Goal: Transaction & Acquisition: Purchase product/service

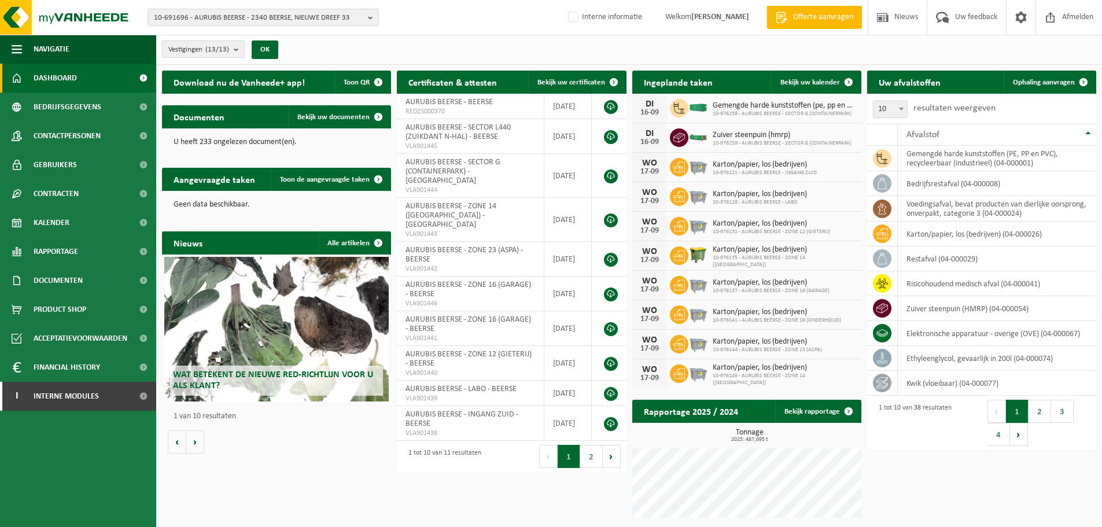
click at [890, 44] on div "Vestigingen (13/13) Alles selecteren Alles deselecteren Actieve selecteren AURU…" at bounding box center [629, 50] width 946 height 30
click at [819, 21] on span "Offerte aanvragen" at bounding box center [823, 18] width 66 height 12
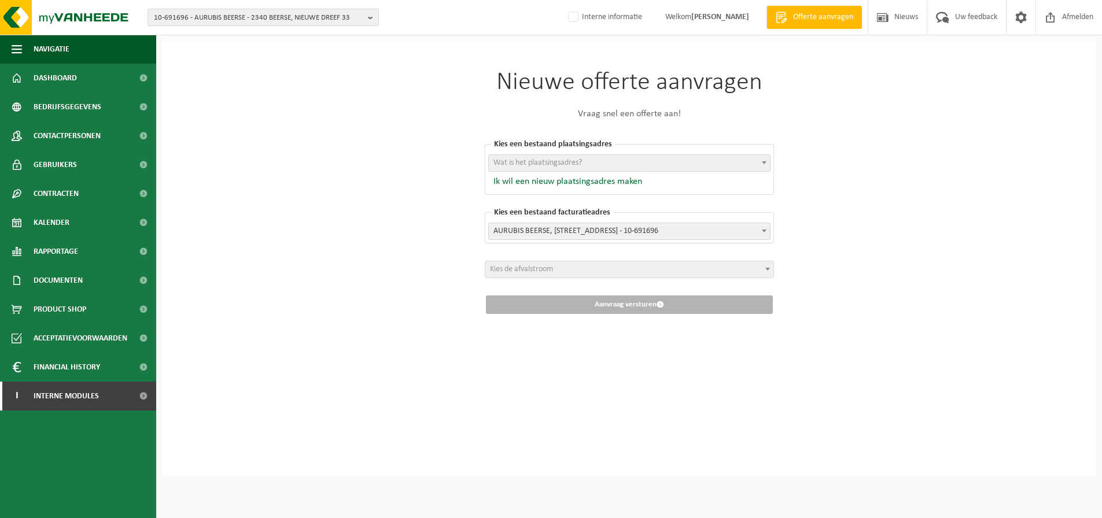
click at [654, 166] on span "Wat is het plaatsingsadres?" at bounding box center [629, 163] width 281 height 16
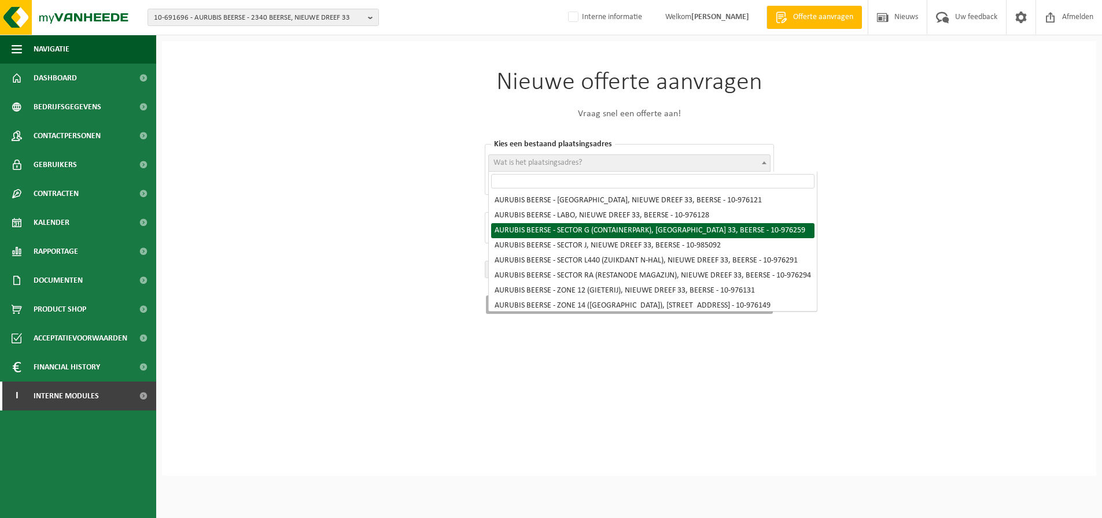
select select "158720"
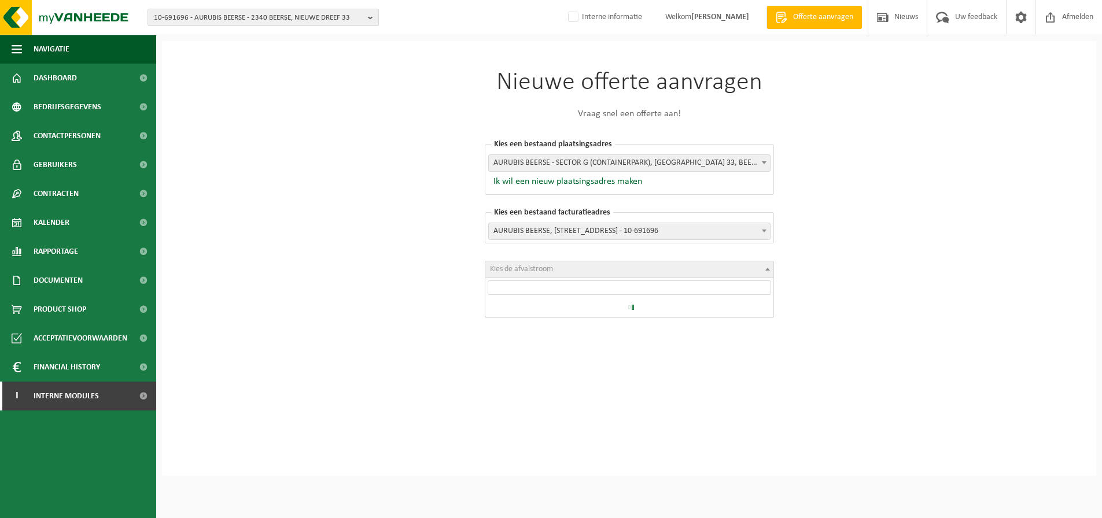
click at [544, 271] on span "Kies de afvalstroom" at bounding box center [521, 269] width 63 height 9
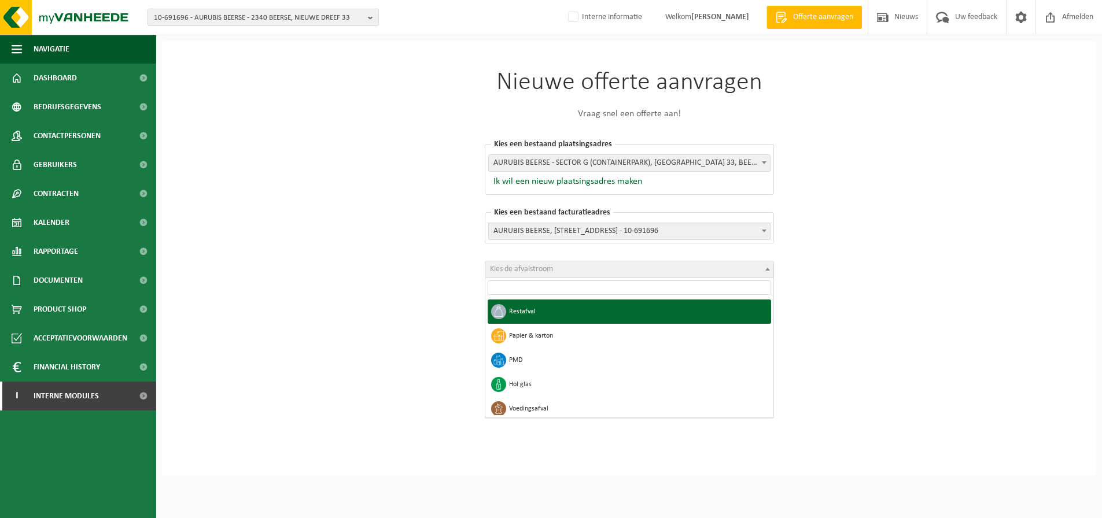
select select "1"
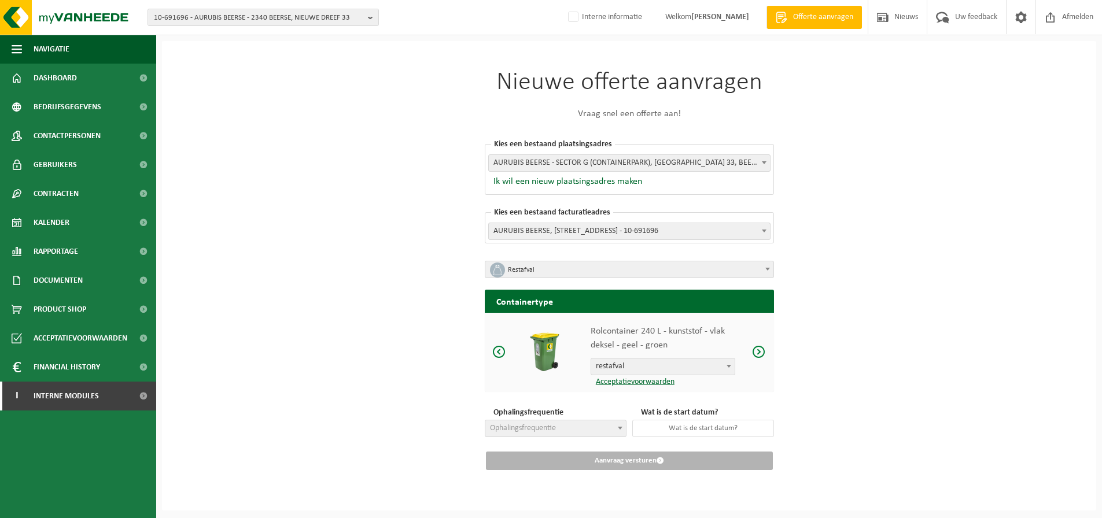
click at [763, 353] on span at bounding box center [759, 352] width 14 height 14
click at [522, 425] on span "Ophalingsfrequentie" at bounding box center [523, 428] width 66 height 9
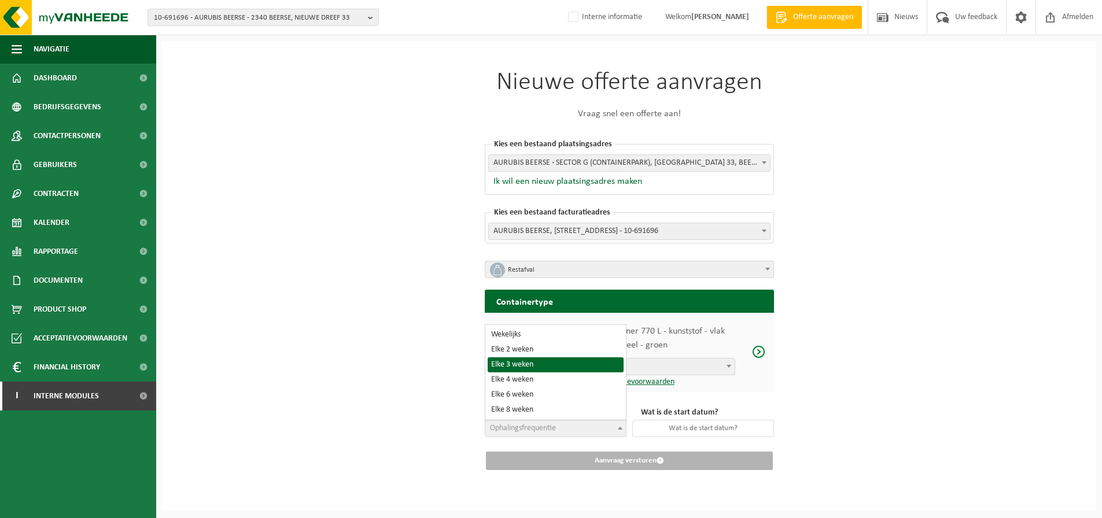
select select "13"
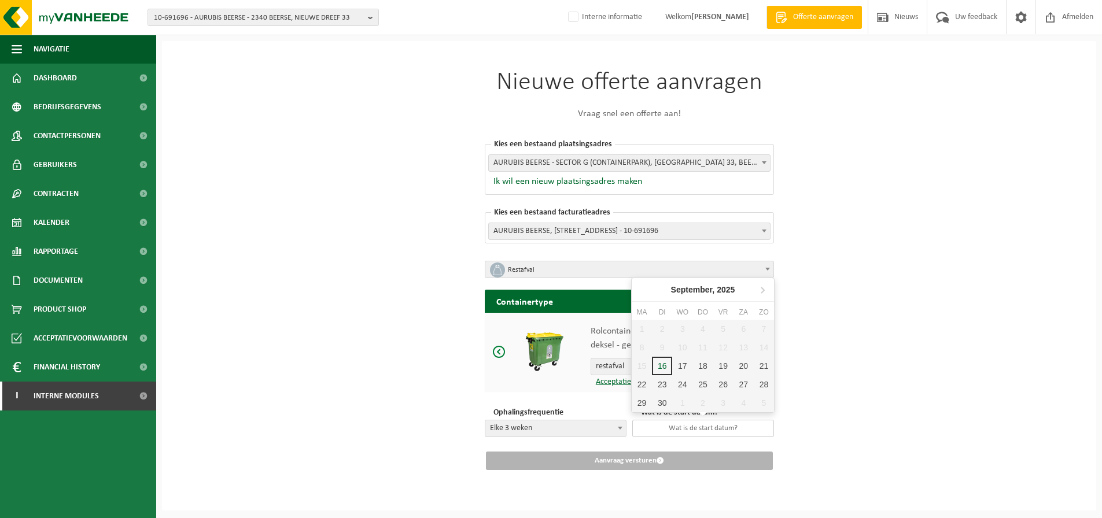
click at [693, 426] on input "text" at bounding box center [703, 428] width 142 height 17
click at [678, 367] on div "17" at bounding box center [682, 366] width 20 height 19
type input "2025-09-17"
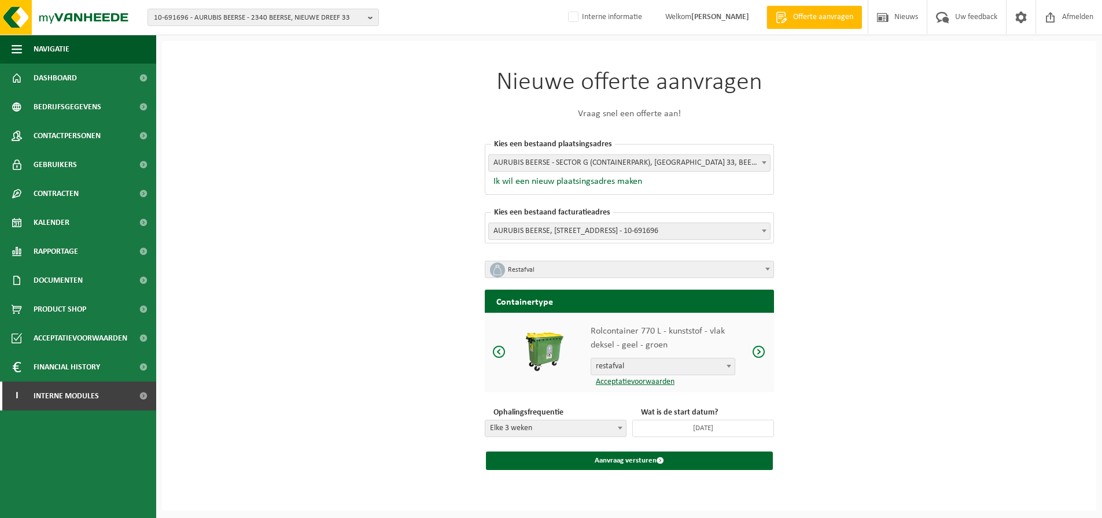
click at [879, 386] on div "Nieuwe offerte aanvragen Vraag snel een offerte aan! Kies een bestaand plaatsin…" at bounding box center [629, 276] width 934 height 470
click at [78, 392] on span "Interne modules" at bounding box center [66, 396] width 65 height 29
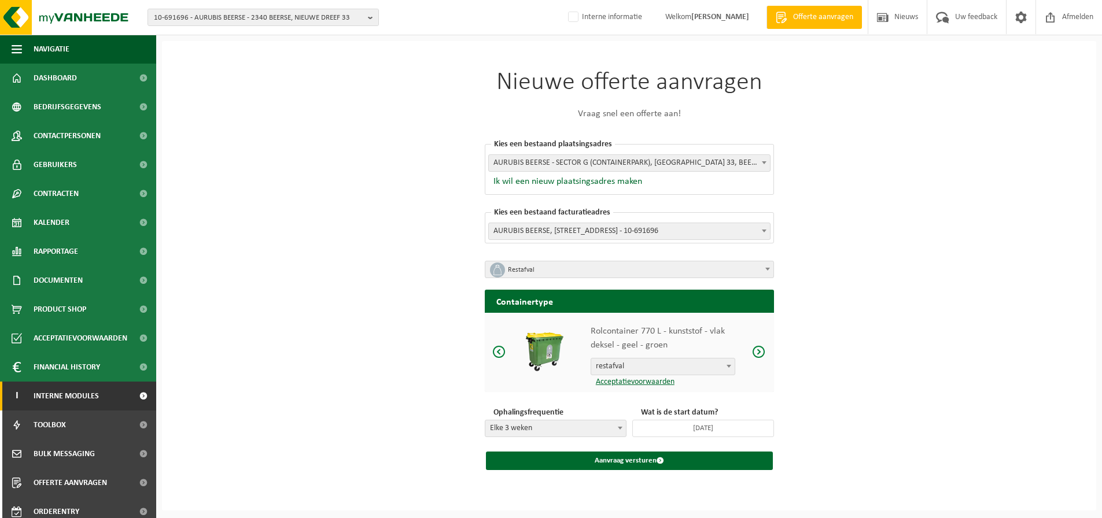
scroll to position [66, 0]
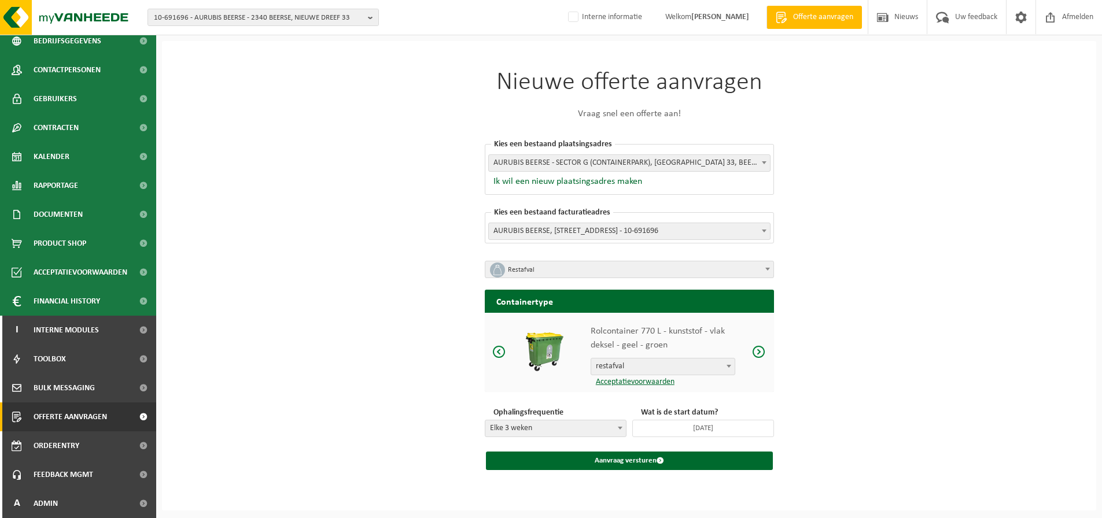
click at [82, 424] on span "Offerte aanvragen" at bounding box center [70, 417] width 73 height 29
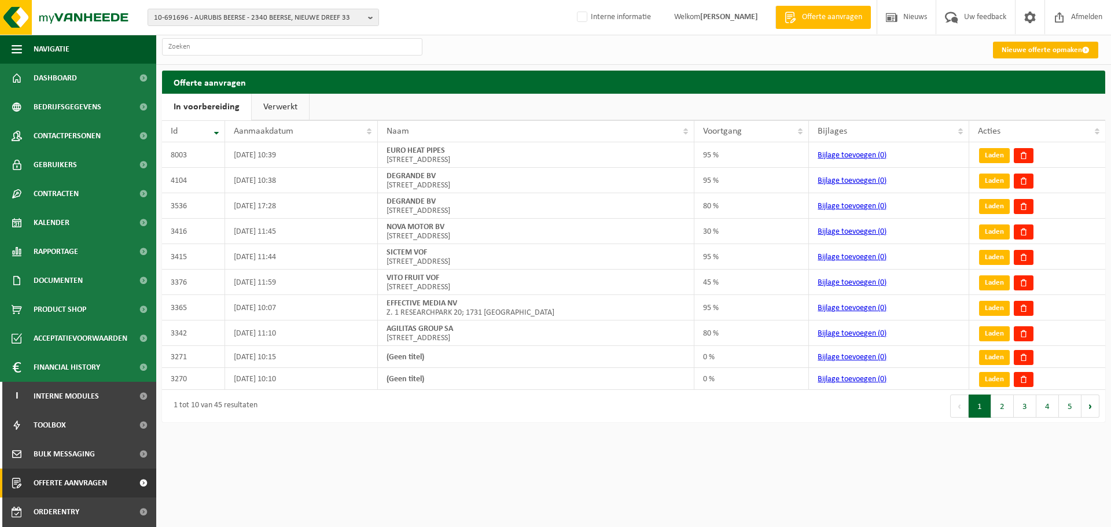
click at [1032, 55] on link "Nieuwe offerte opmaken" at bounding box center [1045, 50] width 105 height 17
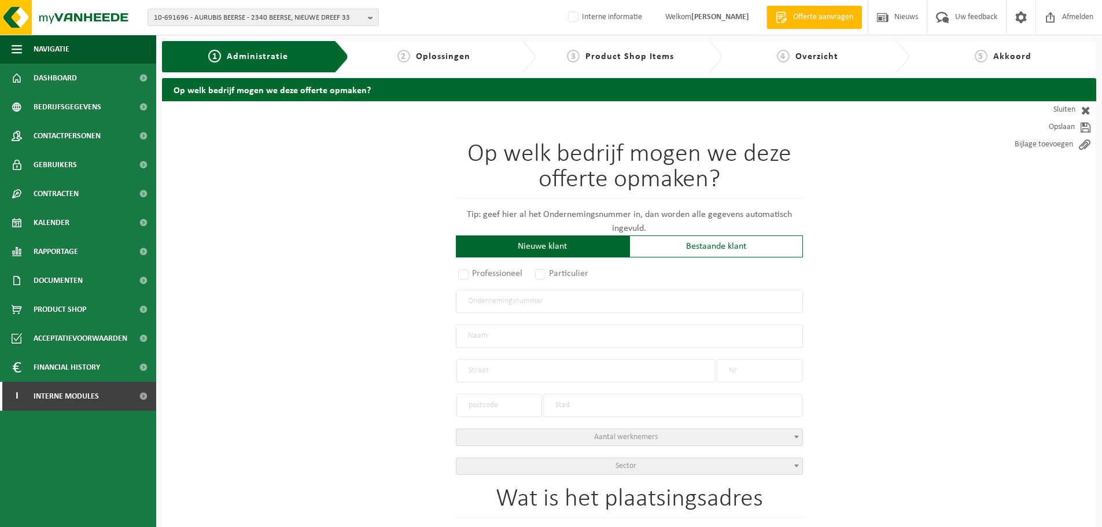
click at [614, 297] on input "text" at bounding box center [629, 301] width 347 height 23
paste input "BE0793170483"
type input "BE0793170483"
radio input "true"
type input "0793170483"
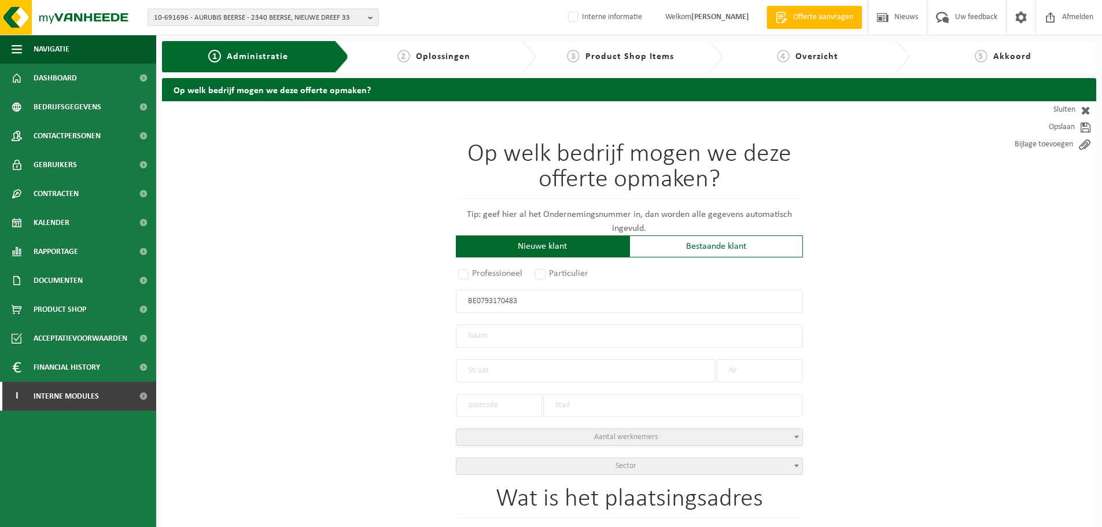
type input "QUVA INVEST NV"
type input "KWADESTRAAT"
type input "155 / 9.2"
type input "8800"
type input "ROESELARE"
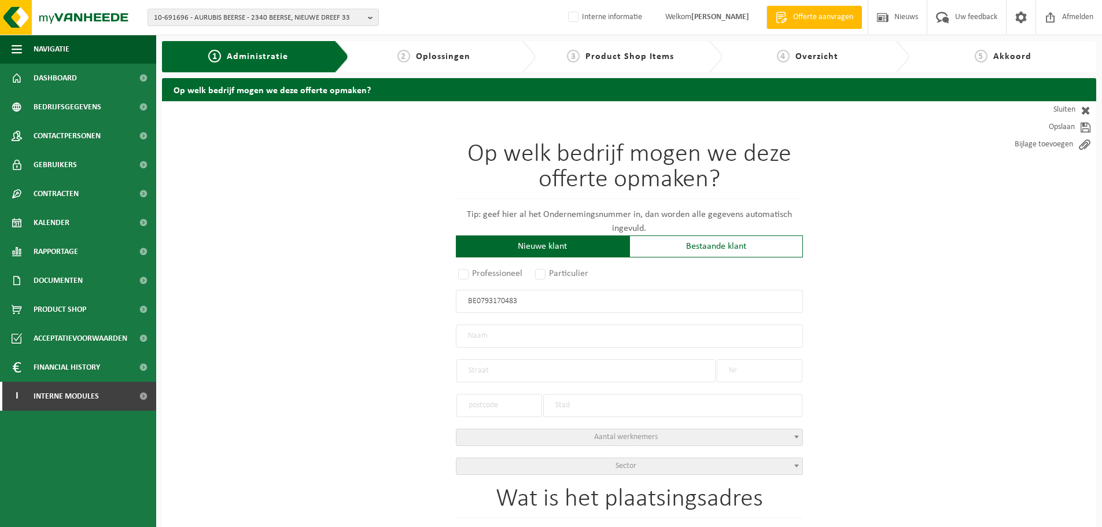
select select "D"
type input "QUVA INVEST NV"
type input "KWADESTRAAT"
type input "155 / 9.2"
type input "8800"
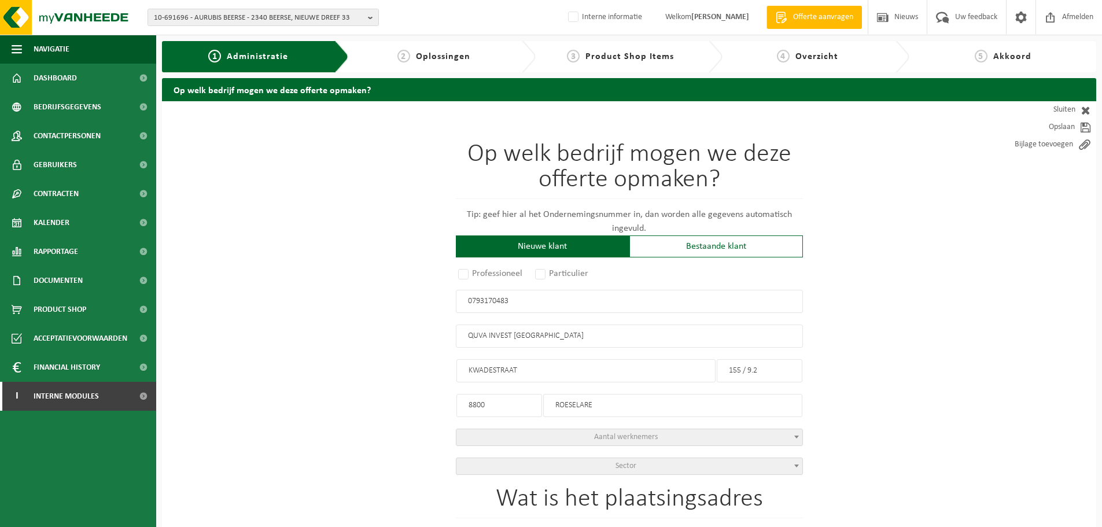
type input "ROESELARE"
type input "2340836761"
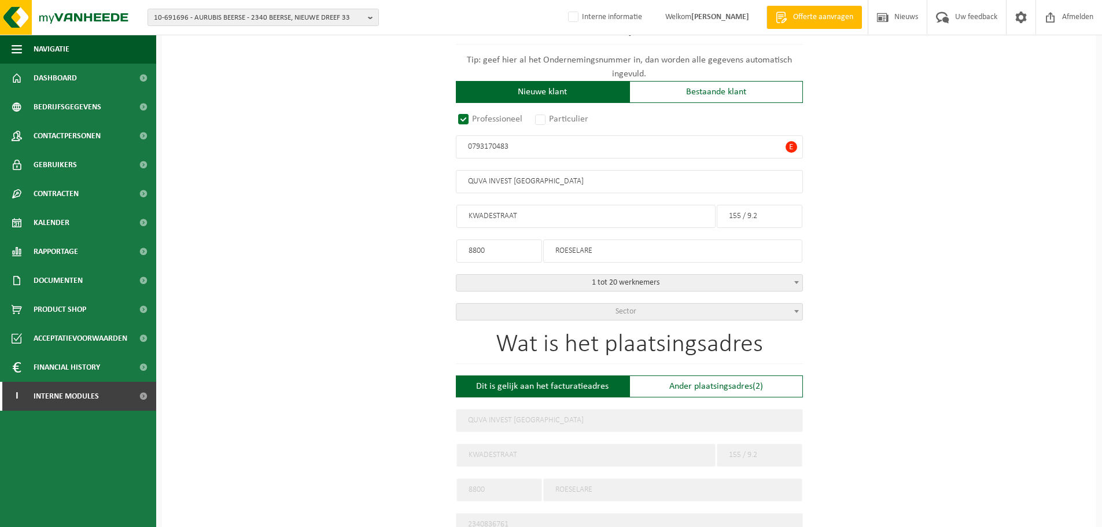
scroll to position [154, 0]
type input "0793170483"
click at [738, 380] on div "Ander plaatsingsadres (2)" at bounding box center [717, 387] width 174 height 22
type input "Werf -"
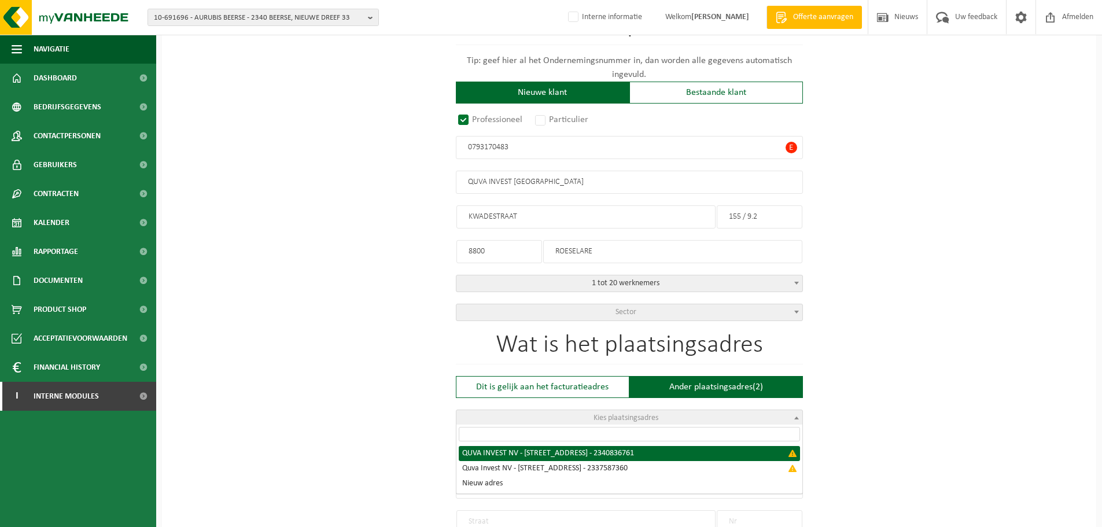
click at [677, 419] on span "Kies plaatsingsadres" at bounding box center [630, 418] width 346 height 16
select select "{"country":"BE","vat":"BE0793170483","name":"QUVA INVEST NV","street":"KWADESTR…"
type input "QUVA INVEST NV"
type input "KWADESTRAAT"
type input "155 / 9.2"
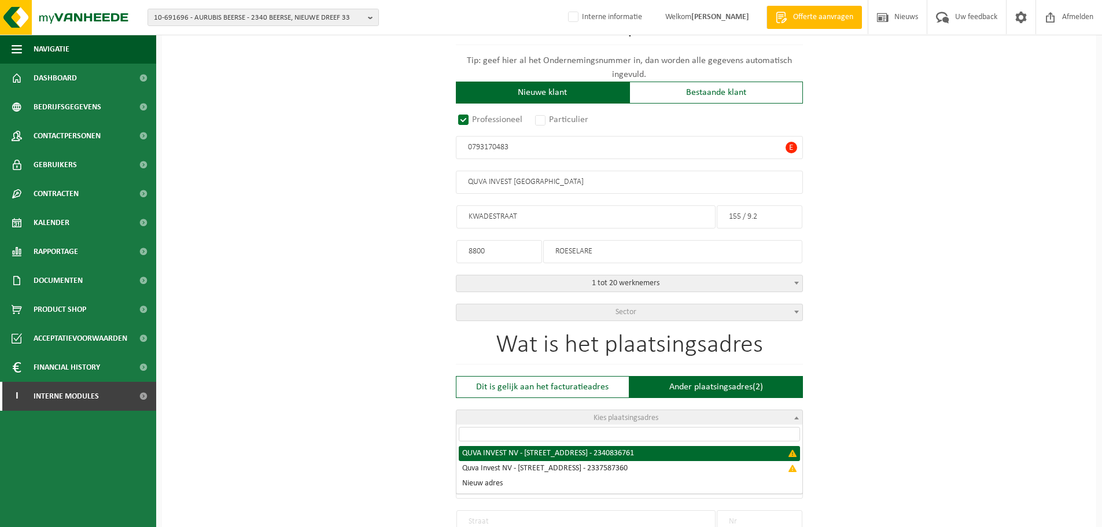
type input "8800"
type input "ROESELARE"
type input "2340836761"
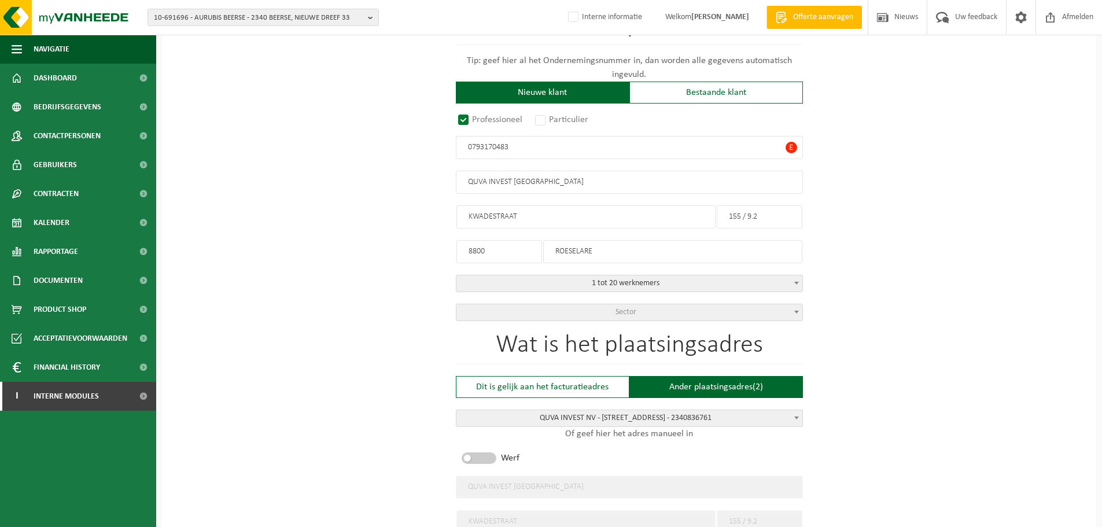
click at [901, 431] on div "Op welk bedrijf mogen we deze offerte opmaken? Tip: geef hier al het Ondernemin…" at bounding box center [629, 504] width 934 height 1114
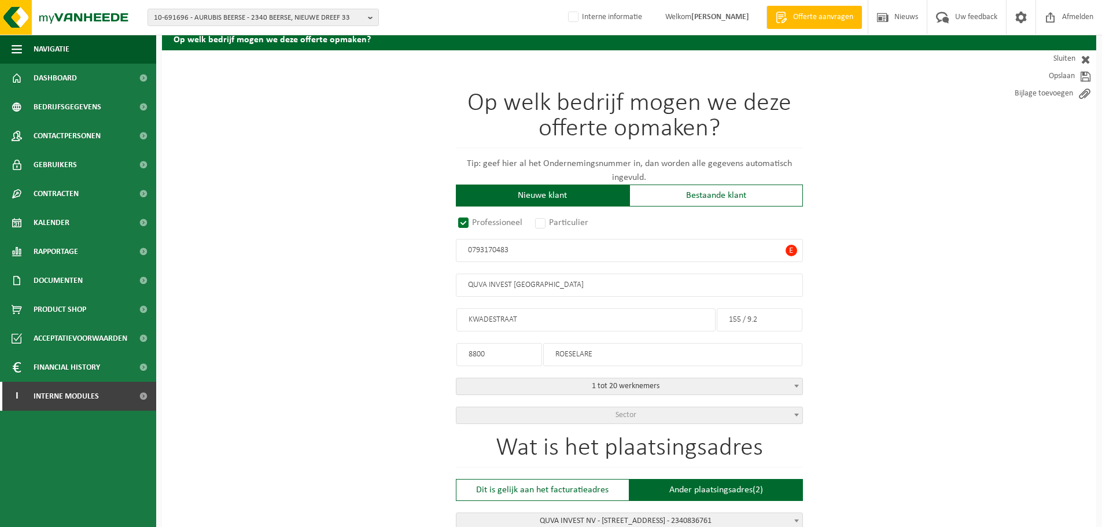
scroll to position [50, 0]
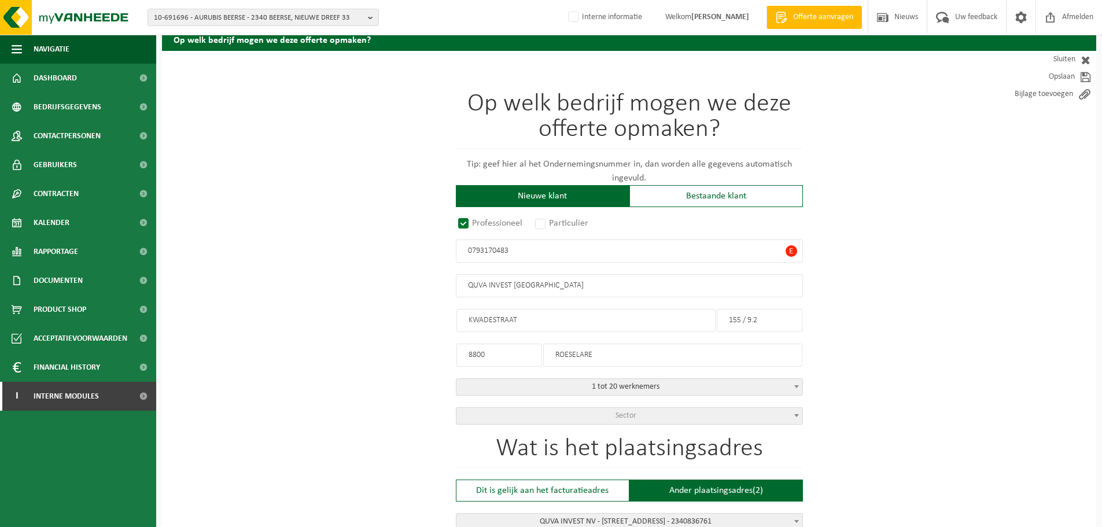
click at [662, 410] on span "Sector" at bounding box center [630, 416] width 346 height 16
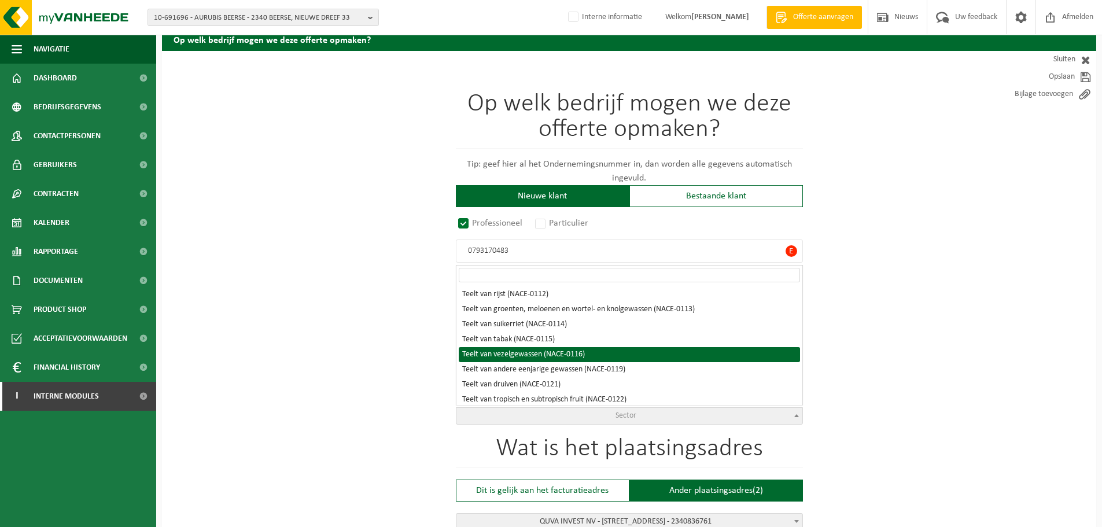
select select "NACE_0116"
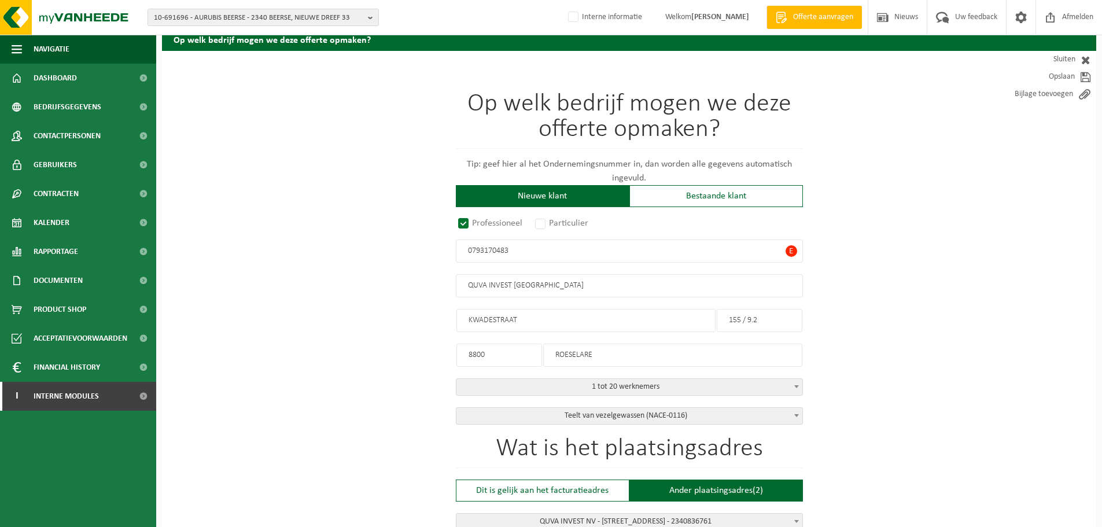
click at [796, 250] on span "E" at bounding box center [792, 251] width 12 height 12
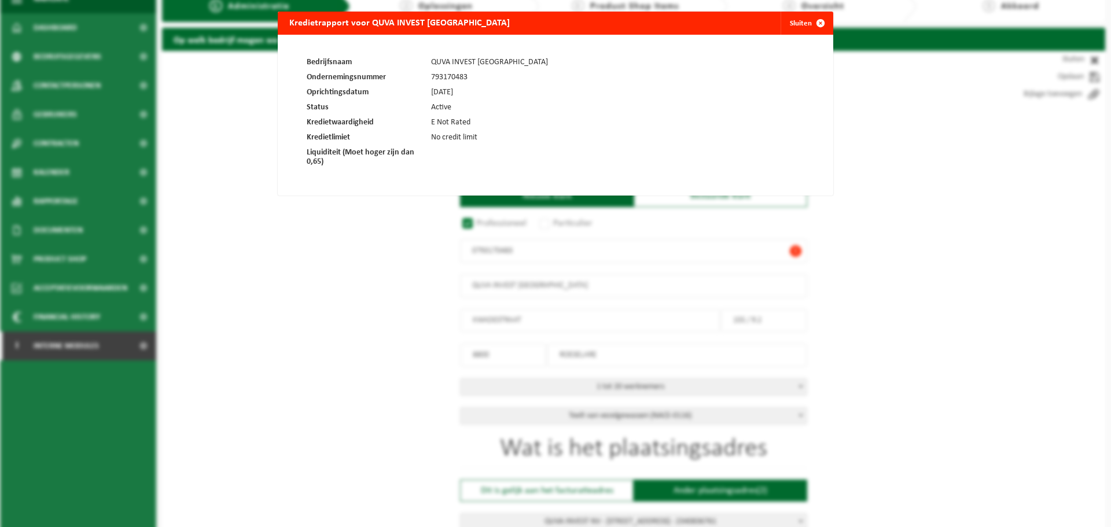
click at [798, 27] on link "Sluiten" at bounding box center [806, 23] width 51 height 23
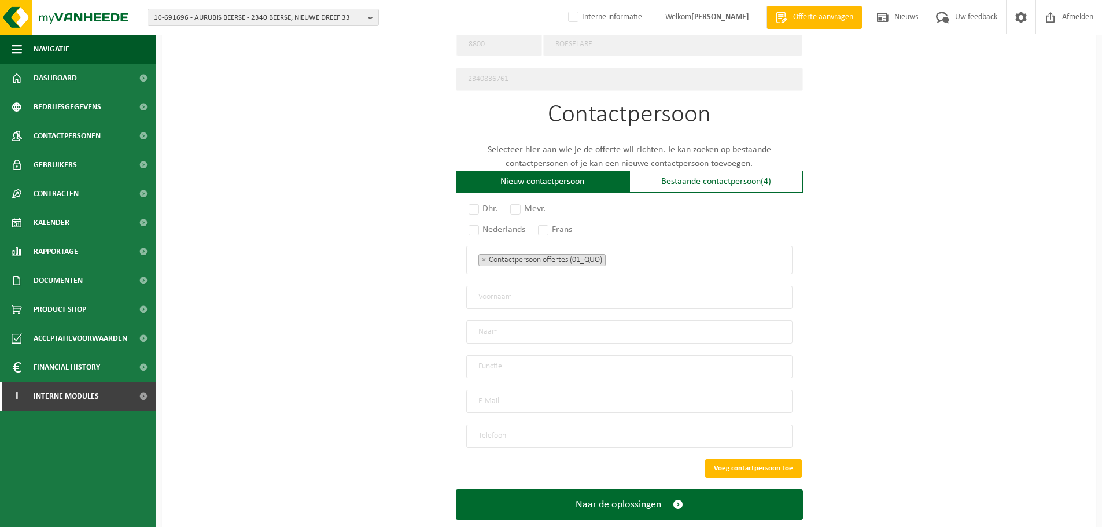
scroll to position [685, 0]
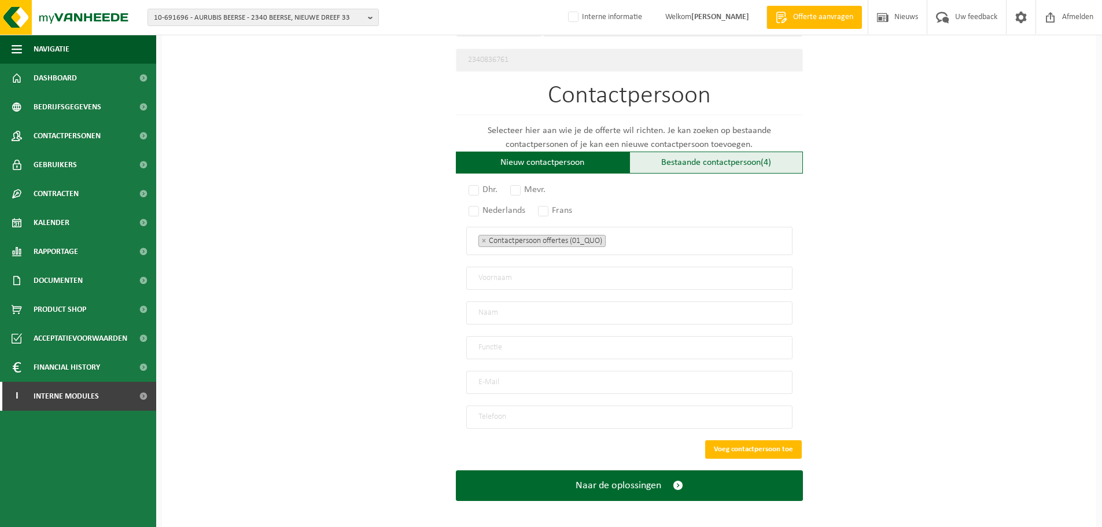
click at [706, 159] on div "Bestaande contactpersoon (4)" at bounding box center [717, 163] width 174 height 22
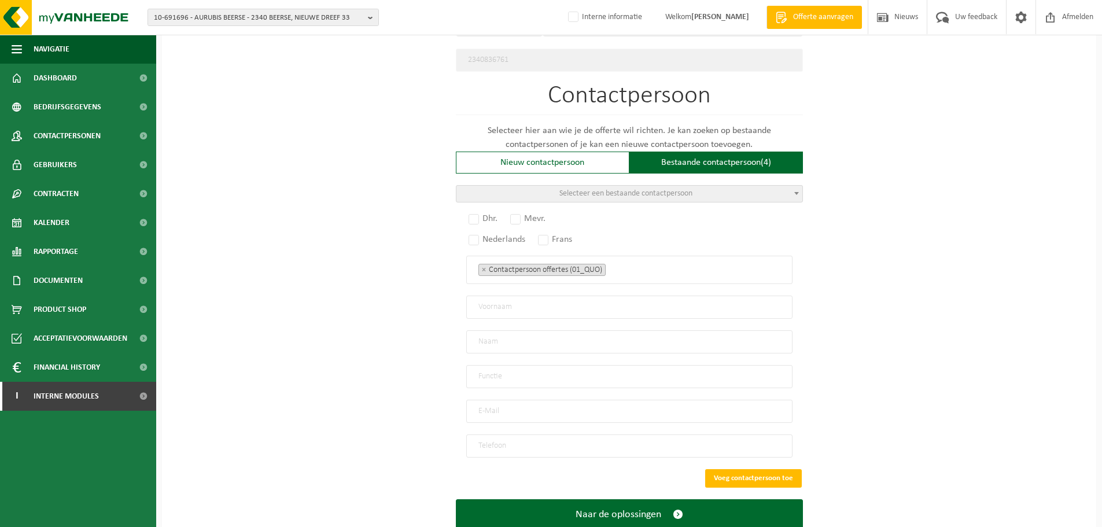
click at [569, 196] on span "Selecteer een bestaande contactpersoon" at bounding box center [630, 194] width 346 height 16
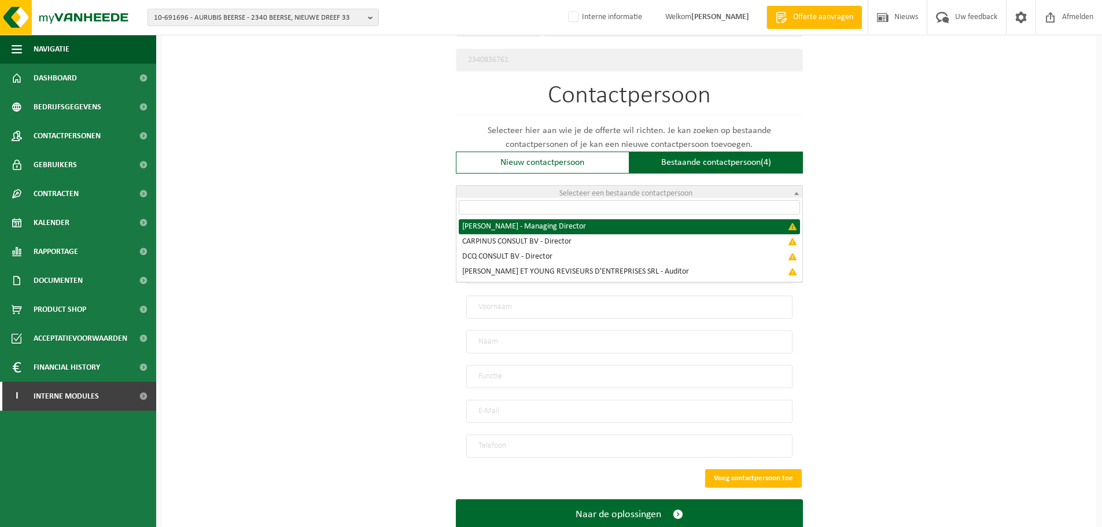
select select "{"code":"","firstname":"PASCAL GILBERT LIEVE","surname":"VANHALST","gender":"Un…"
type input "PASCAL GILBERT LIEVE"
type input "VANHALST"
type input "Managing Director"
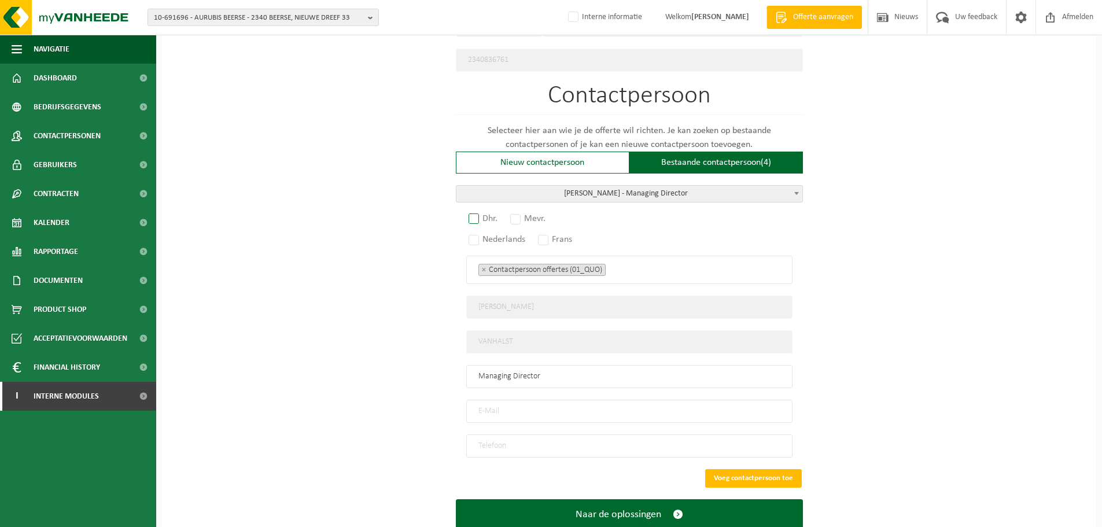
click at [477, 216] on label "Dhr." at bounding box center [483, 219] width 35 height 16
radio input "true"
click at [477, 233] on label "Nederlands" at bounding box center [497, 239] width 62 height 16
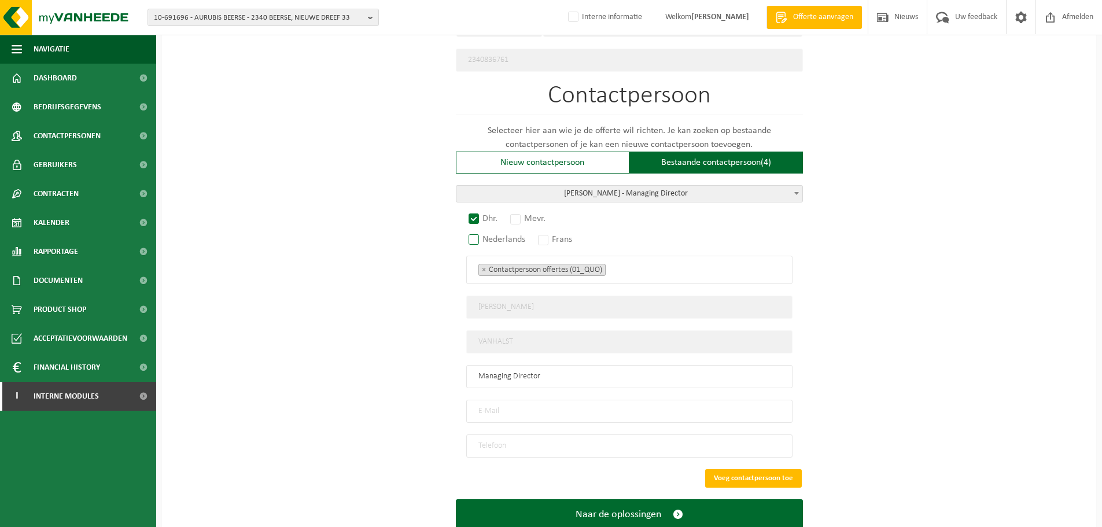
radio input "true"
click at [510, 413] on input "email" at bounding box center [629, 411] width 326 height 23
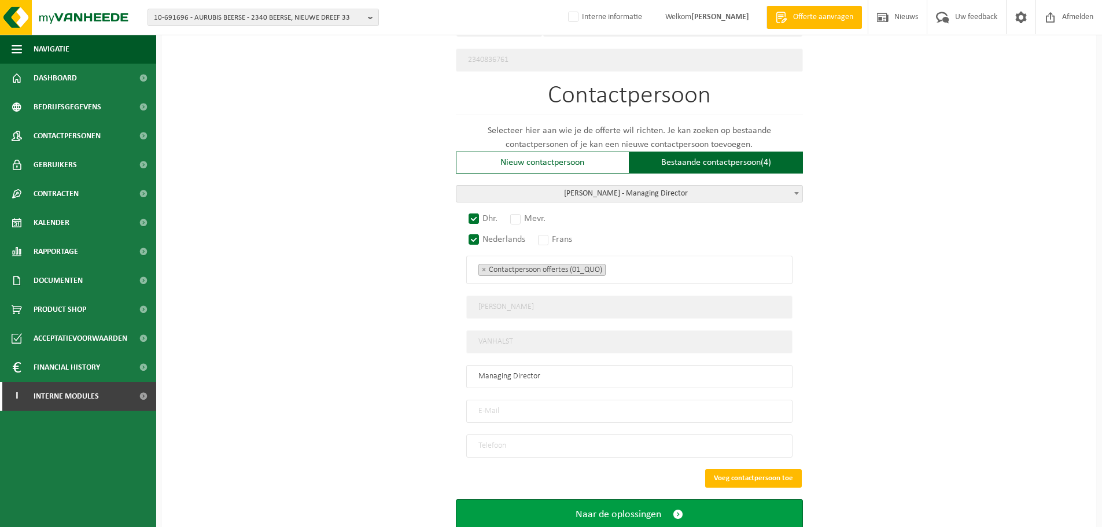
click at [618, 509] on span "Naar de oplossingen" at bounding box center [619, 515] width 86 height 12
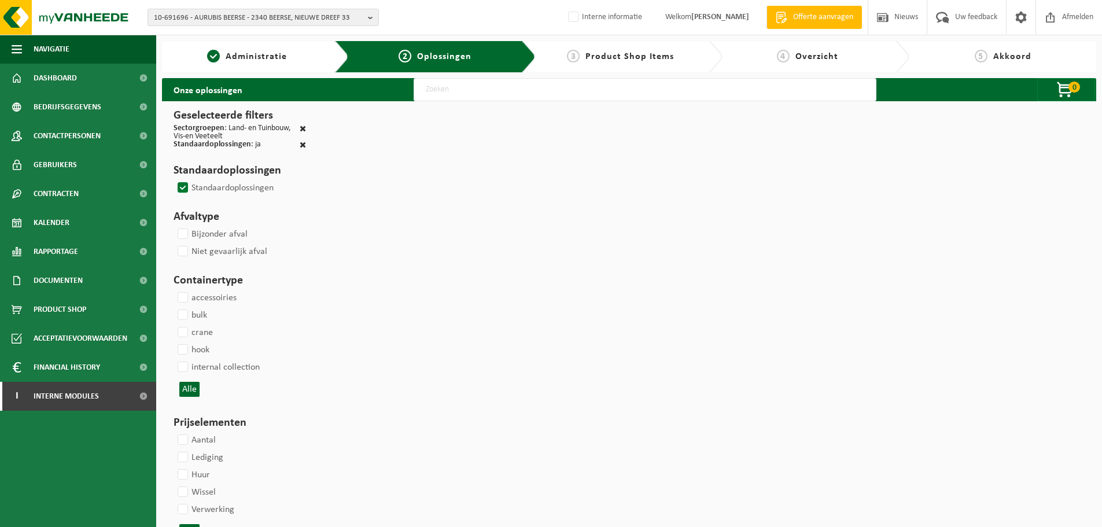
select select
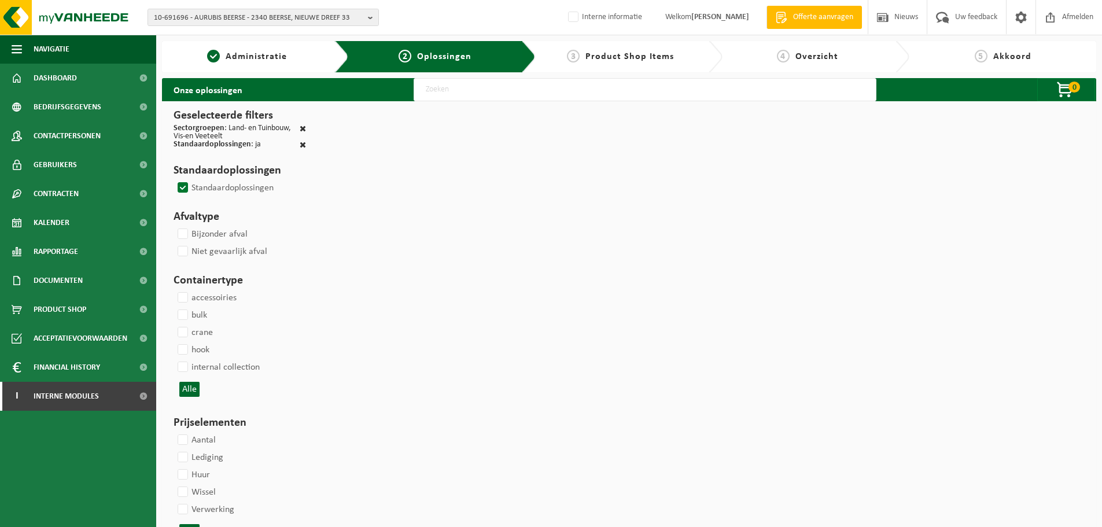
select select
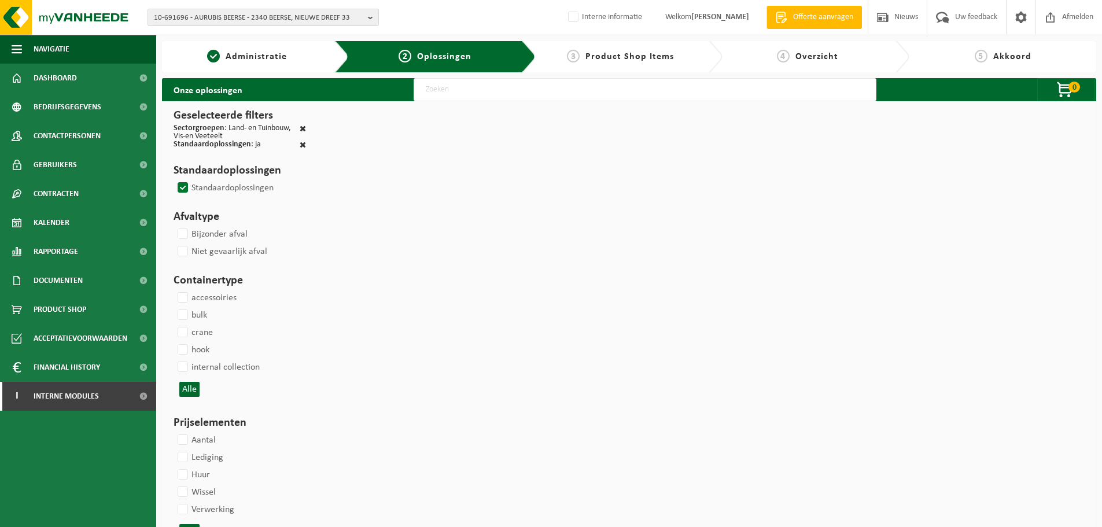
select select
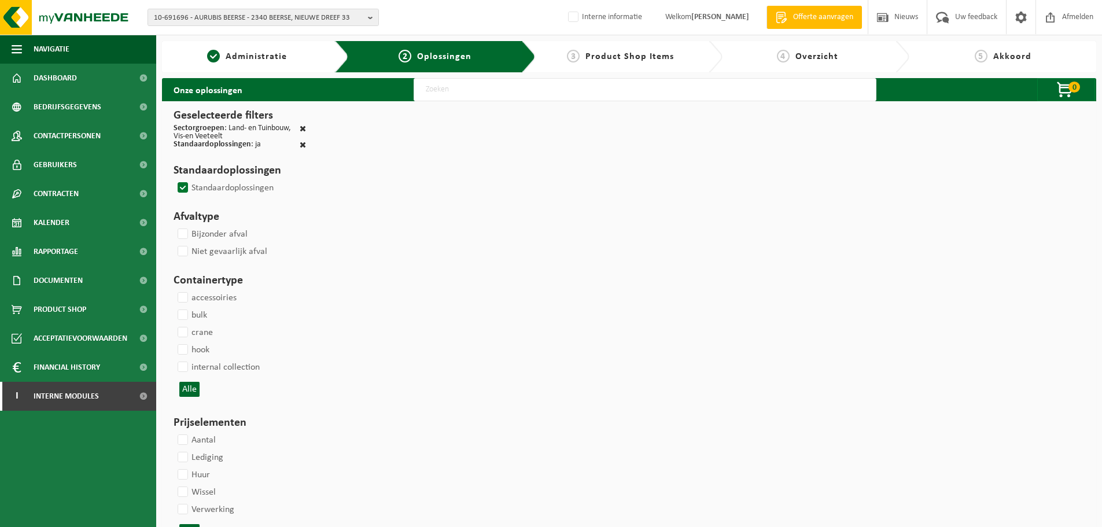
select select
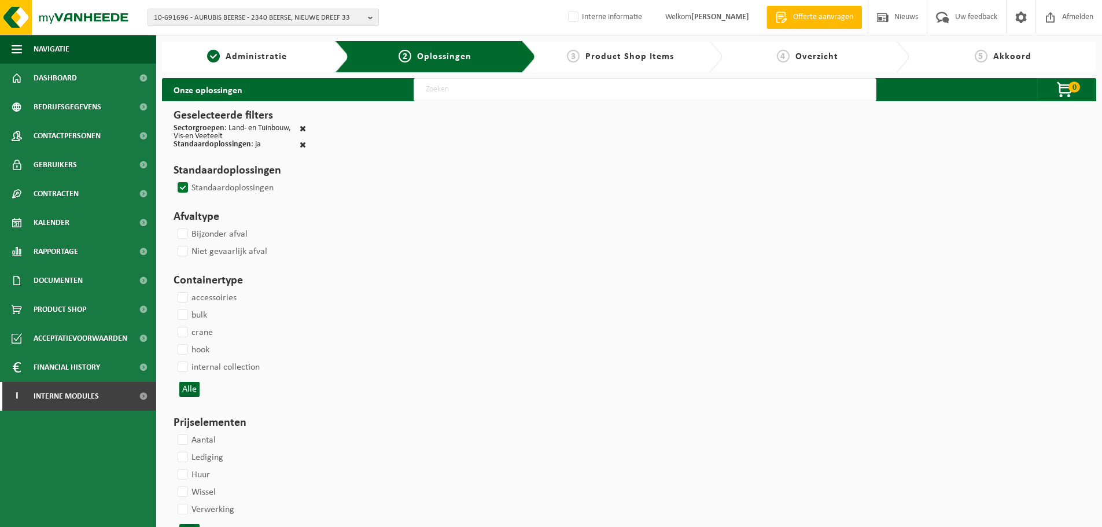
select select
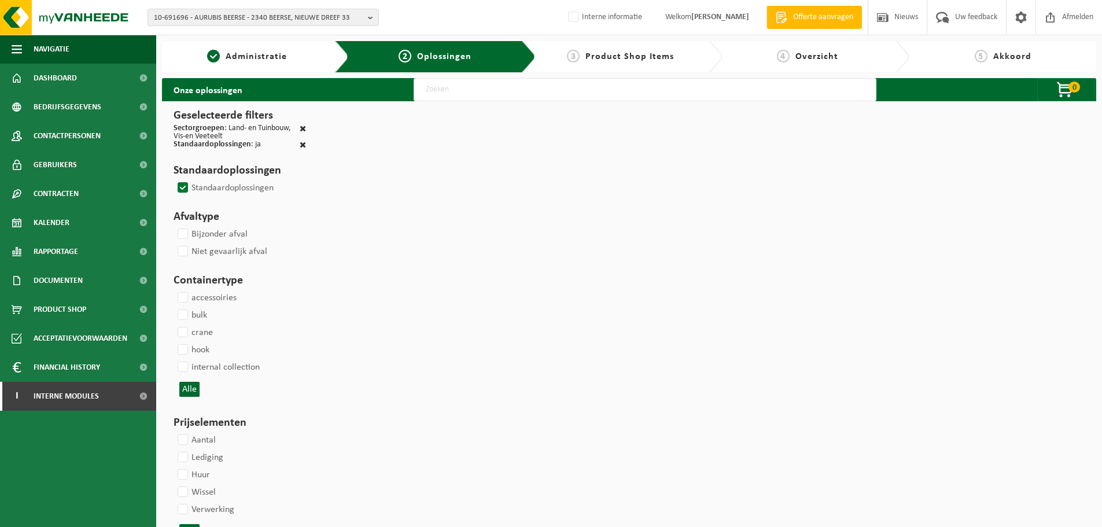
select select
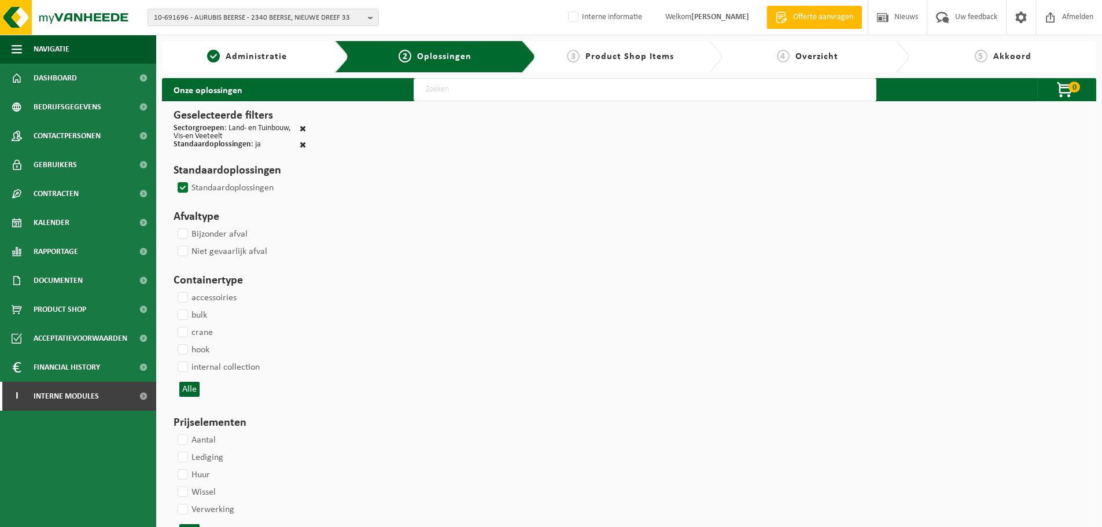
select select
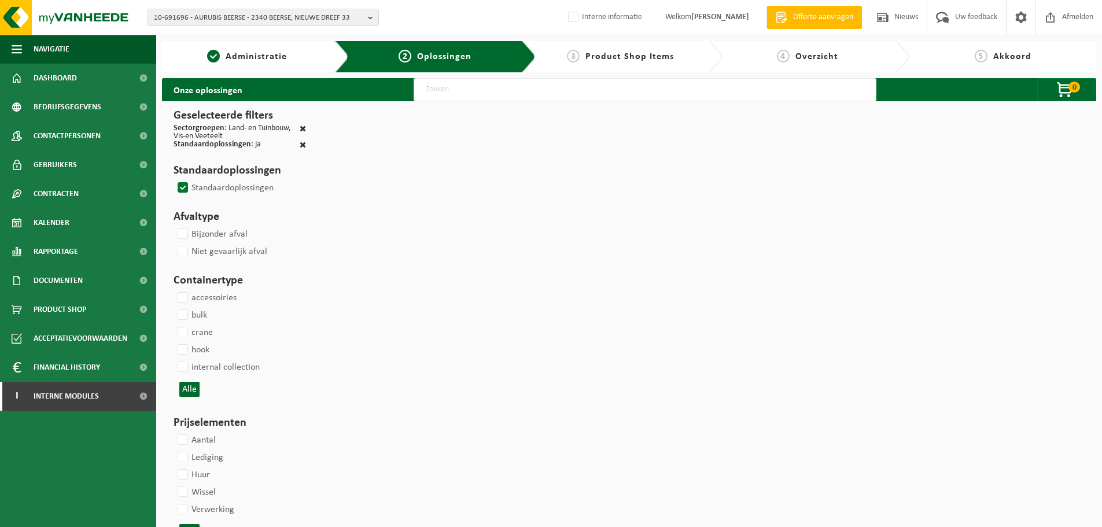
select select
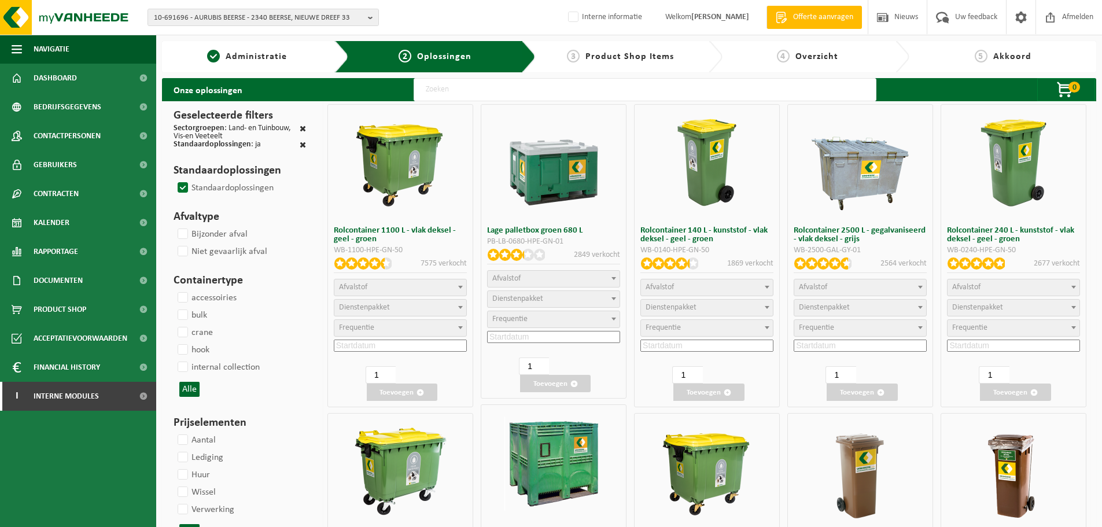
click at [190, 391] on button "Alle" at bounding box center [189, 389] width 20 height 15
click at [187, 435] on label "wheely bin" at bounding box center [203, 436] width 57 height 17
click at [174, 428] on input "wheely bin" at bounding box center [173, 428] width 1 height 1
checkbox input "true"
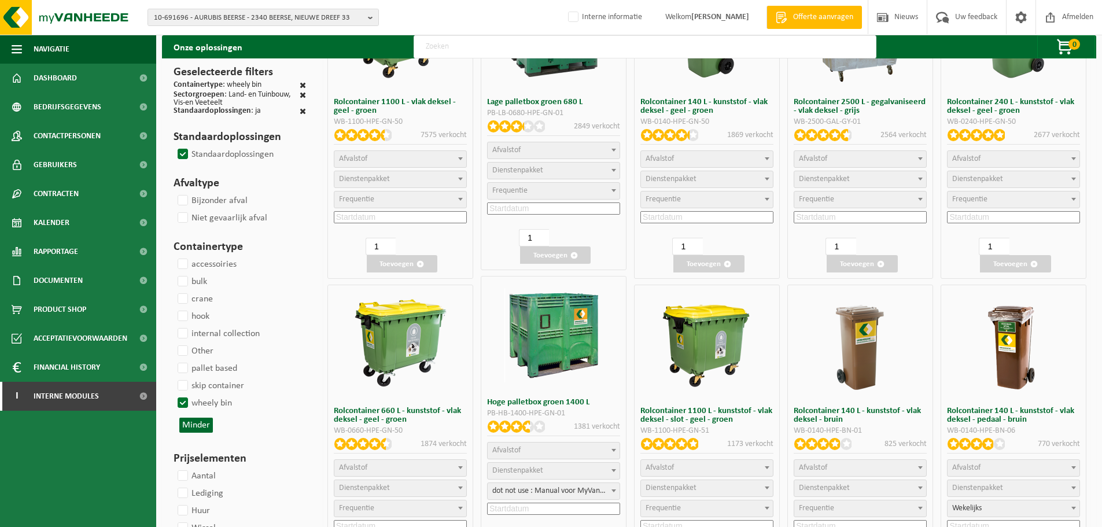
select select
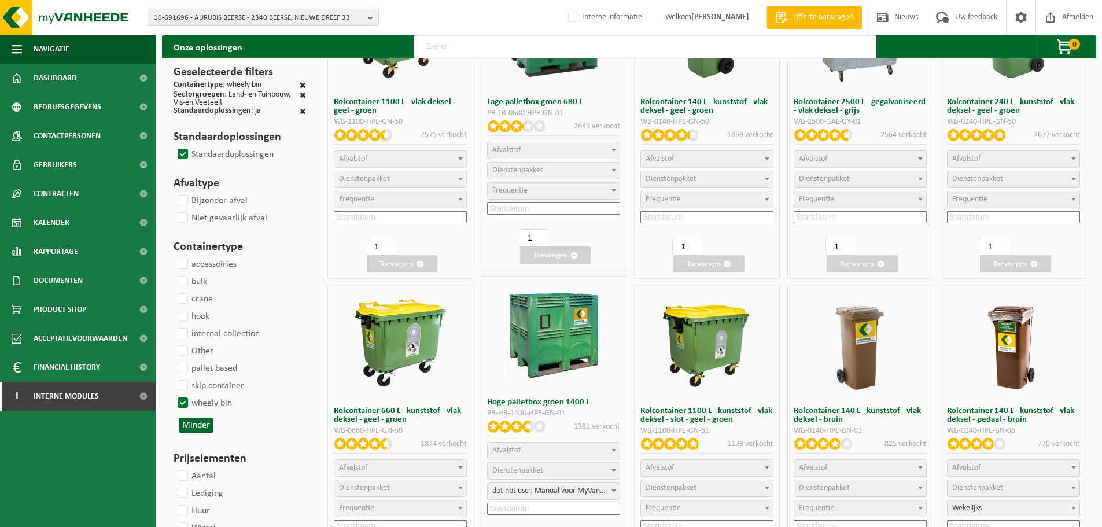
select select
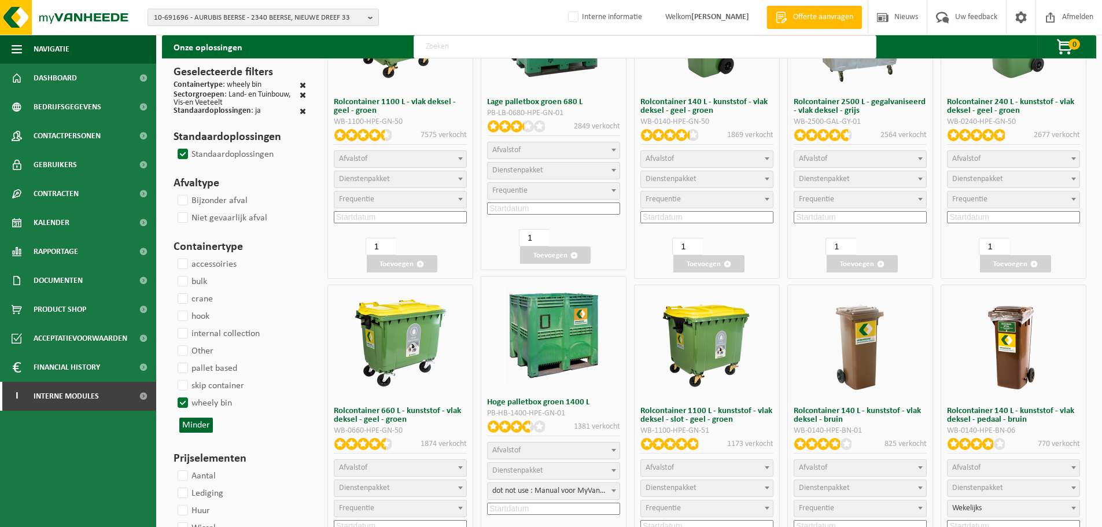
select select
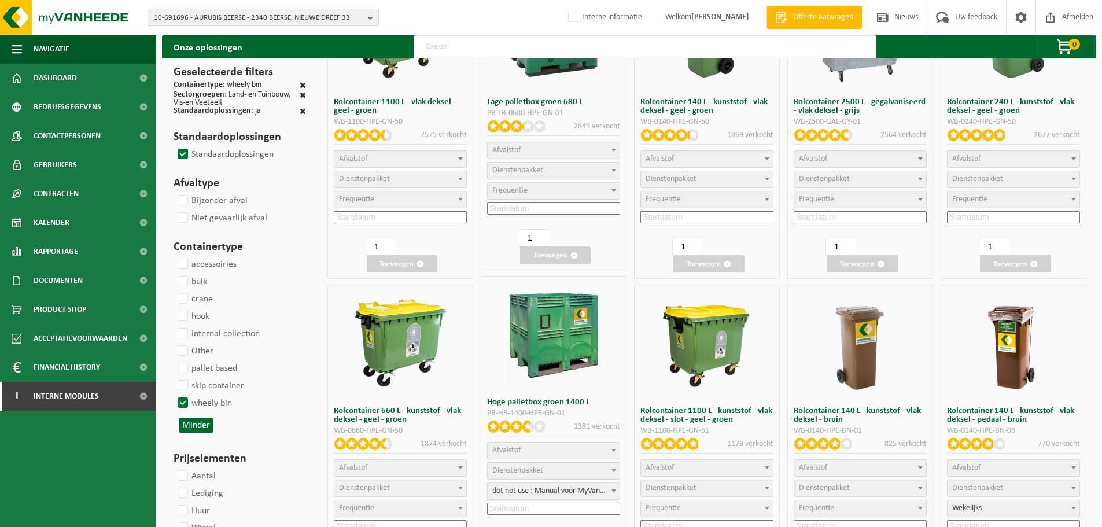
select select
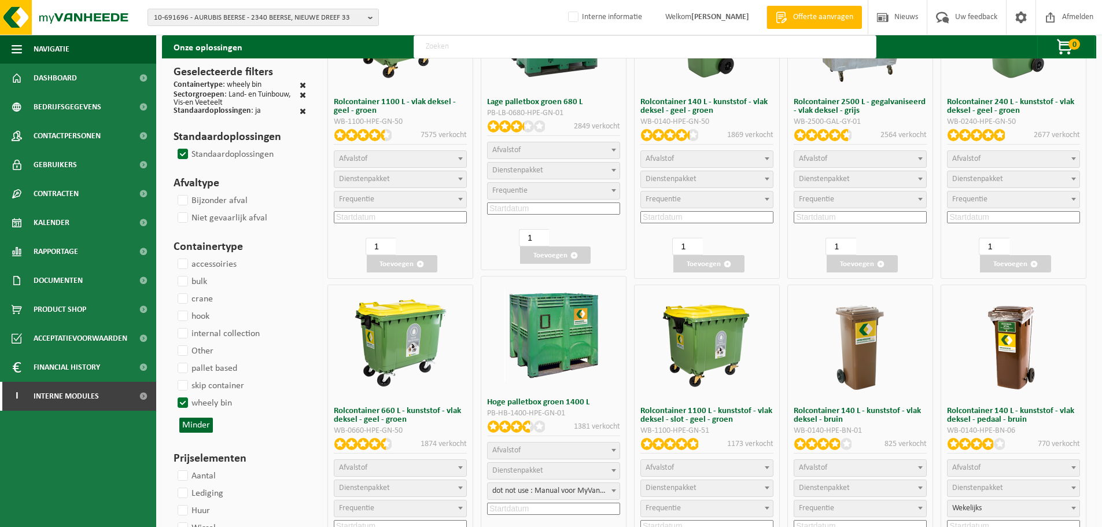
select select
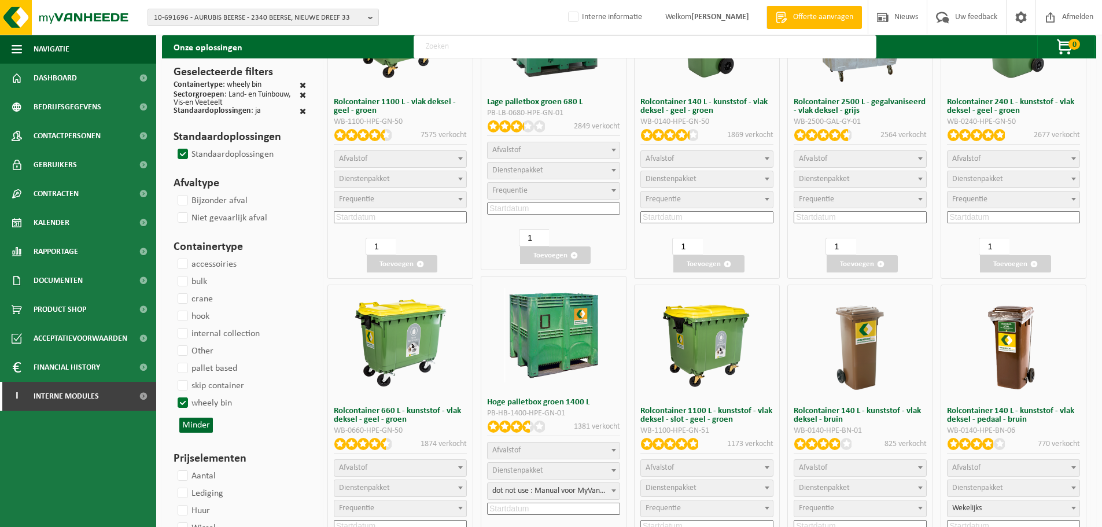
select select
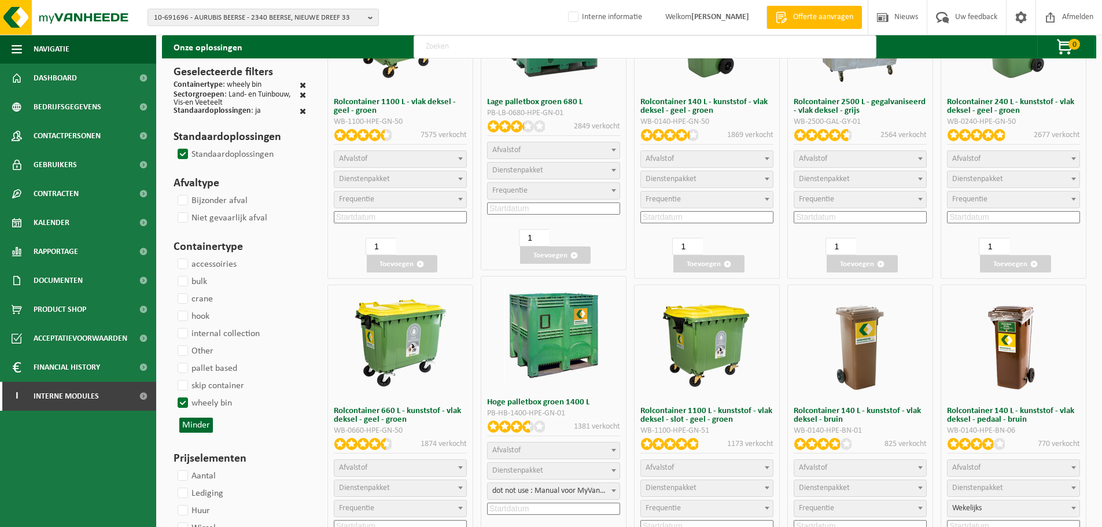
select select
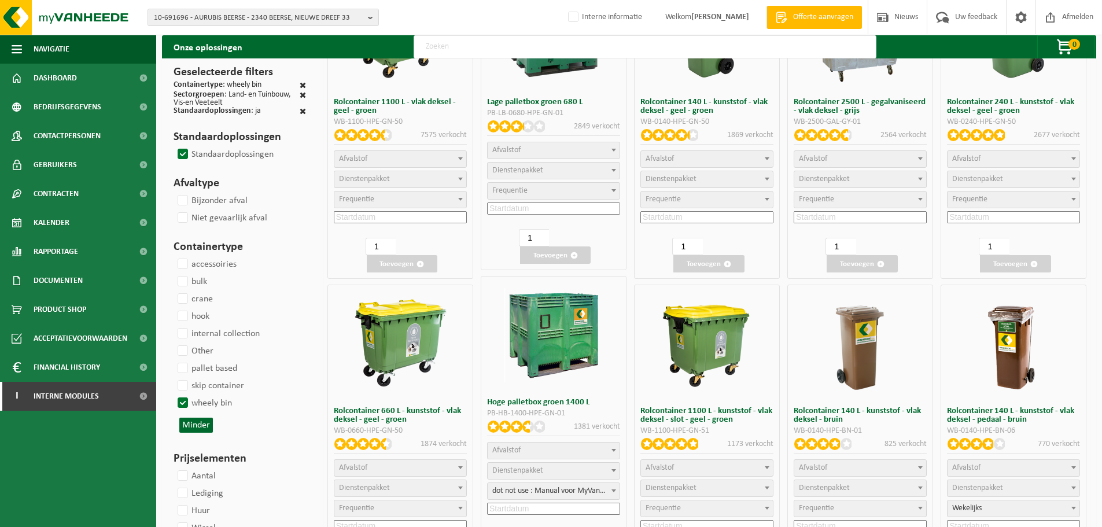
select select
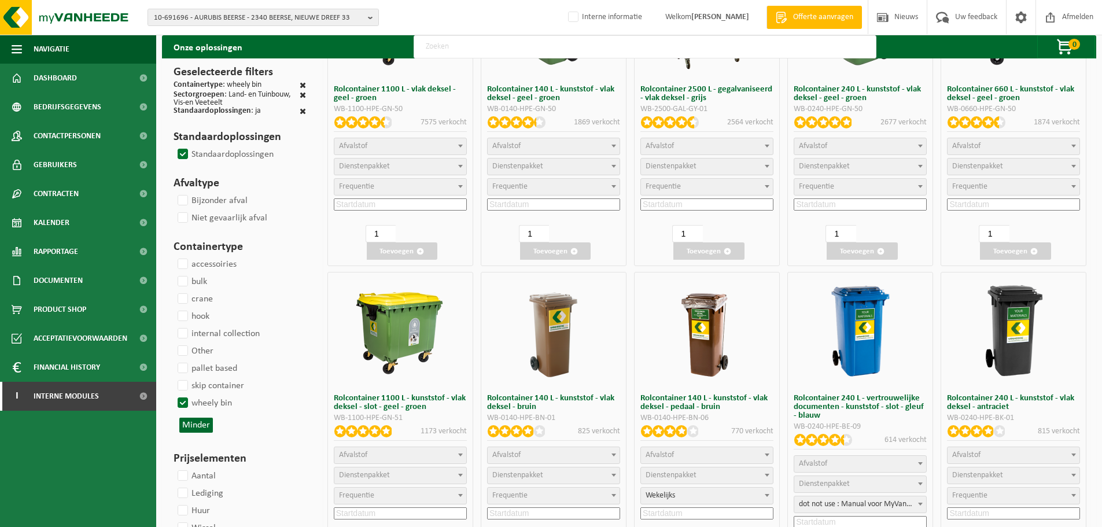
select select "25"
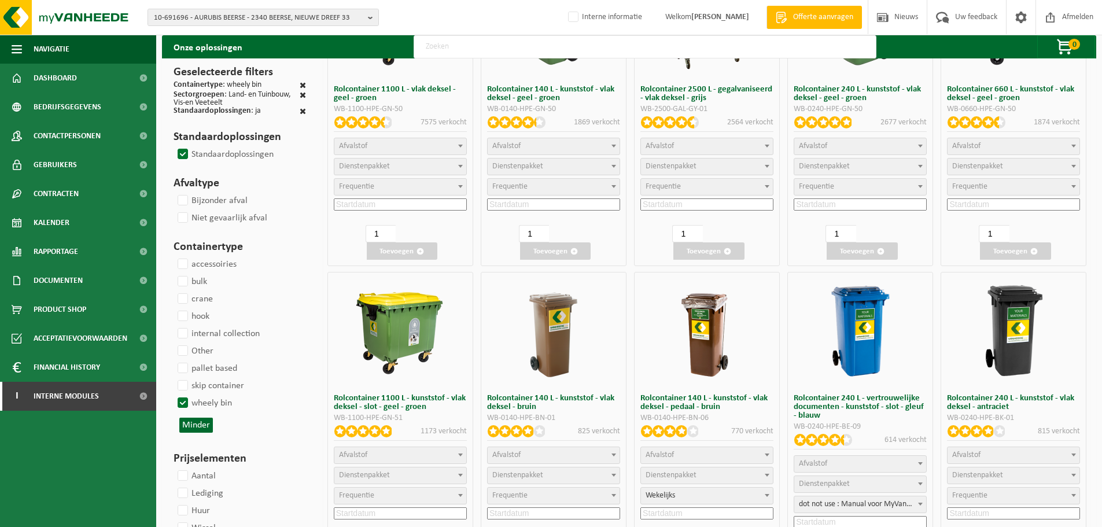
select select "25"
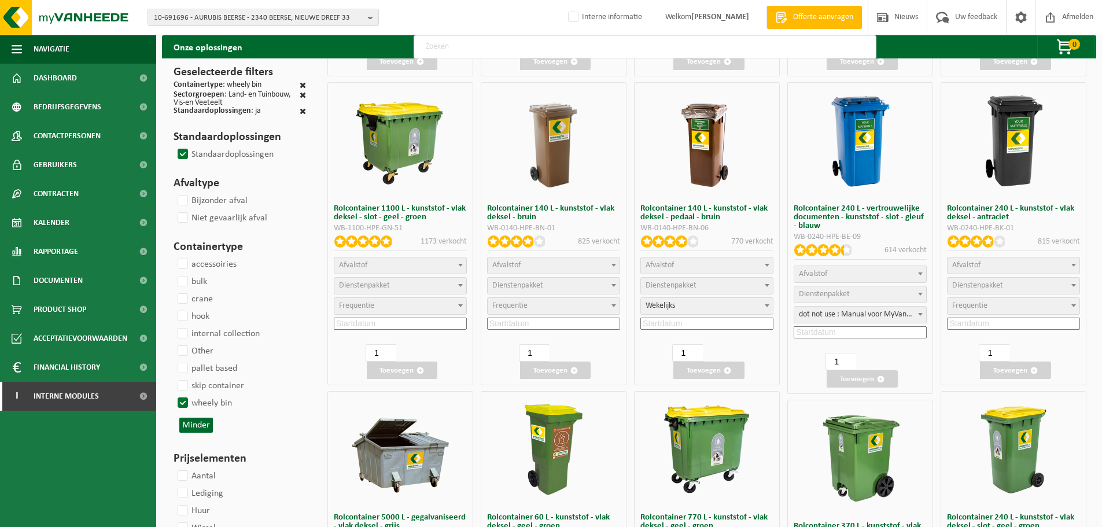
click at [243, 474] on p "Aantal" at bounding box center [240, 476] width 132 height 17
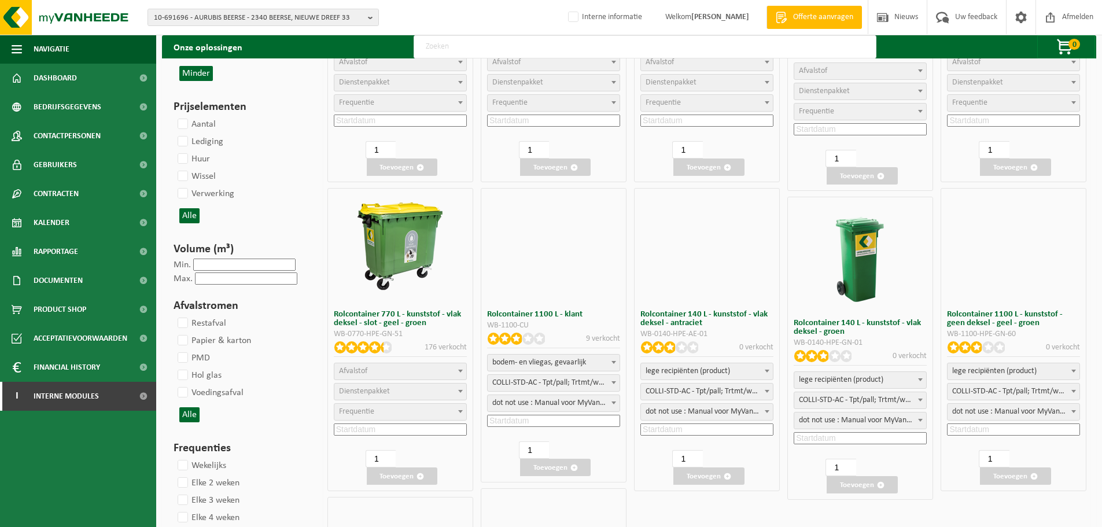
scroll to position [845, 0]
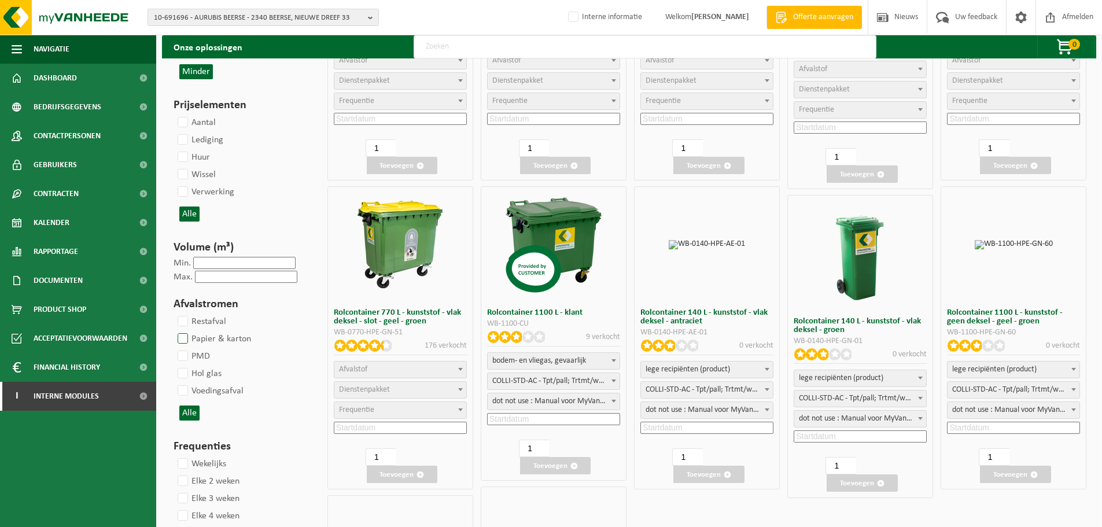
click at [182, 337] on label "Papier & karton" at bounding box center [213, 338] width 76 height 17
click at [174, 330] on input "Papier & karton" at bounding box center [173, 330] width 1 height 1
checkbox input "true"
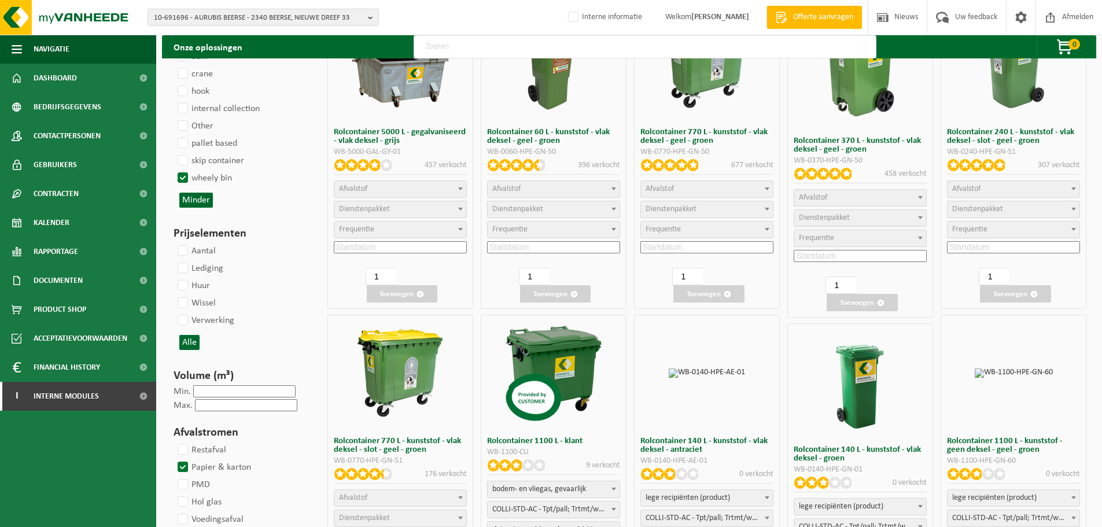
select select
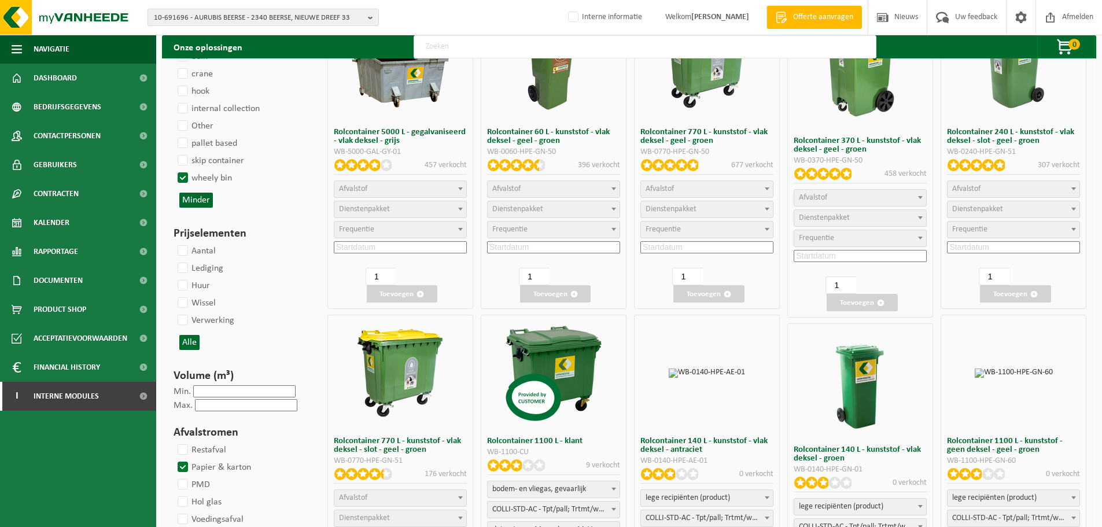
select select
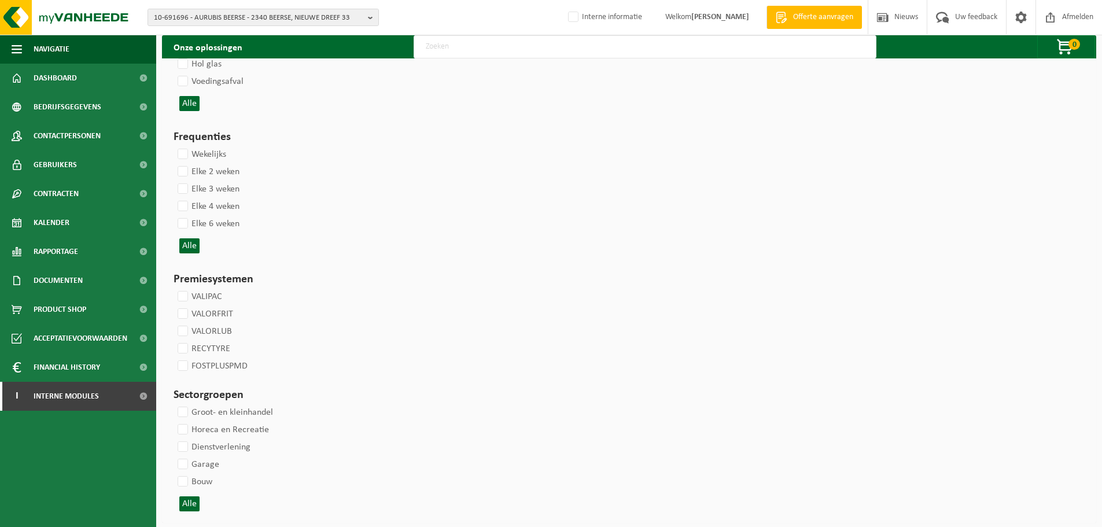
select select
select select "2"
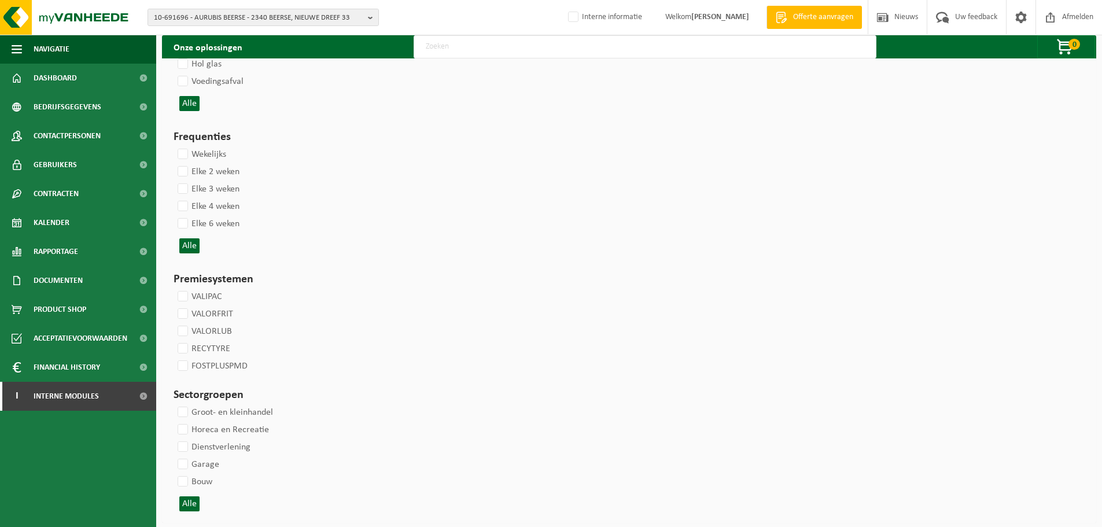
select select
select select "2"
select select
select select "2"
select select
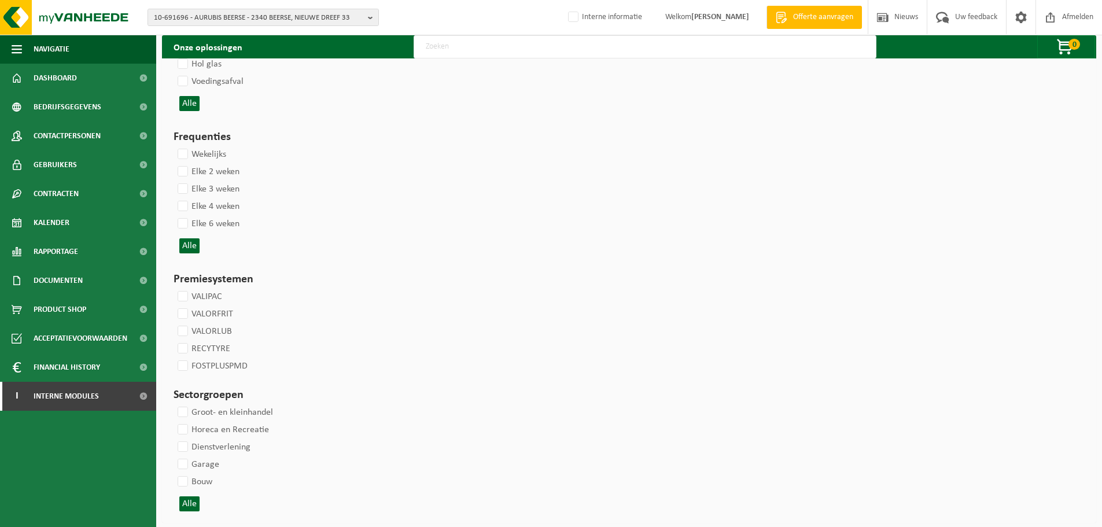
select select "2"
select select
select select "2"
select select
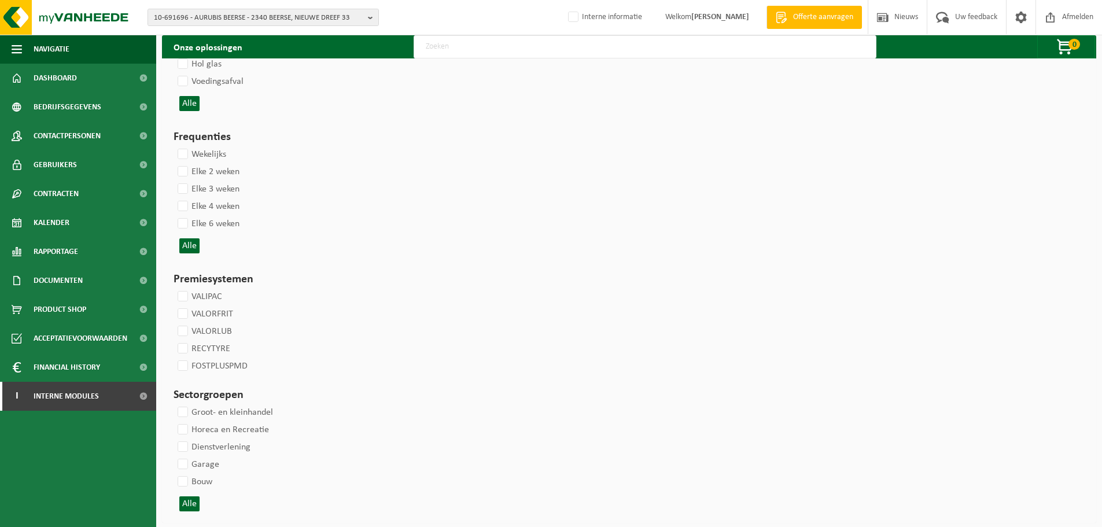
select select
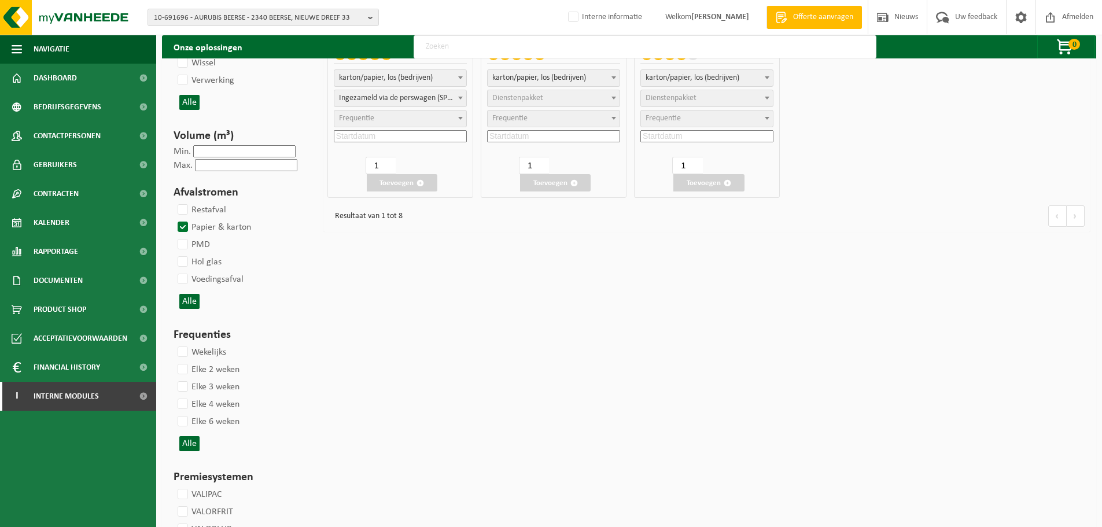
select select
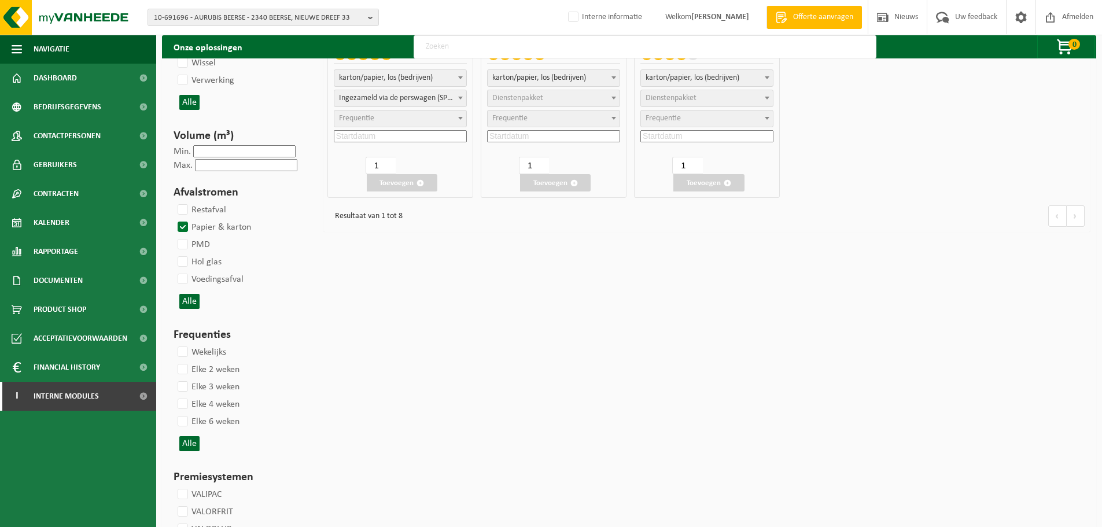
select select
select select "2"
select select
select select "2"
select select
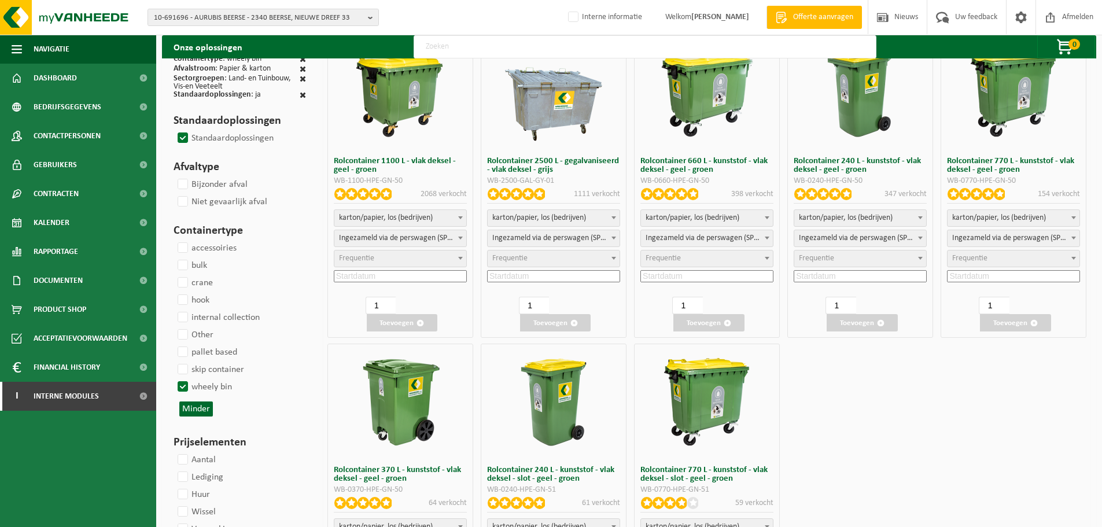
scroll to position [0, 0]
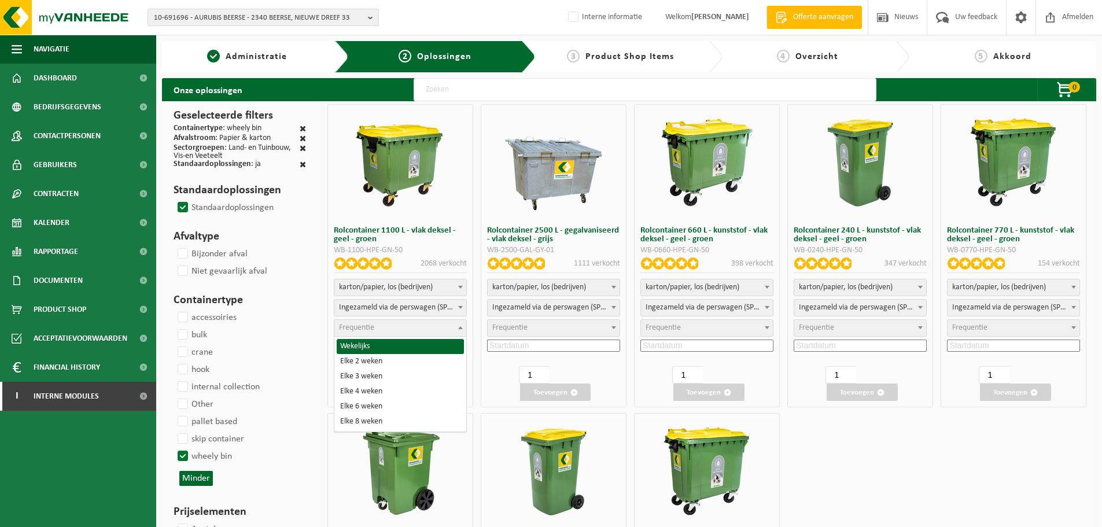
click at [436, 326] on span "Frequentie" at bounding box center [400, 328] width 132 height 16
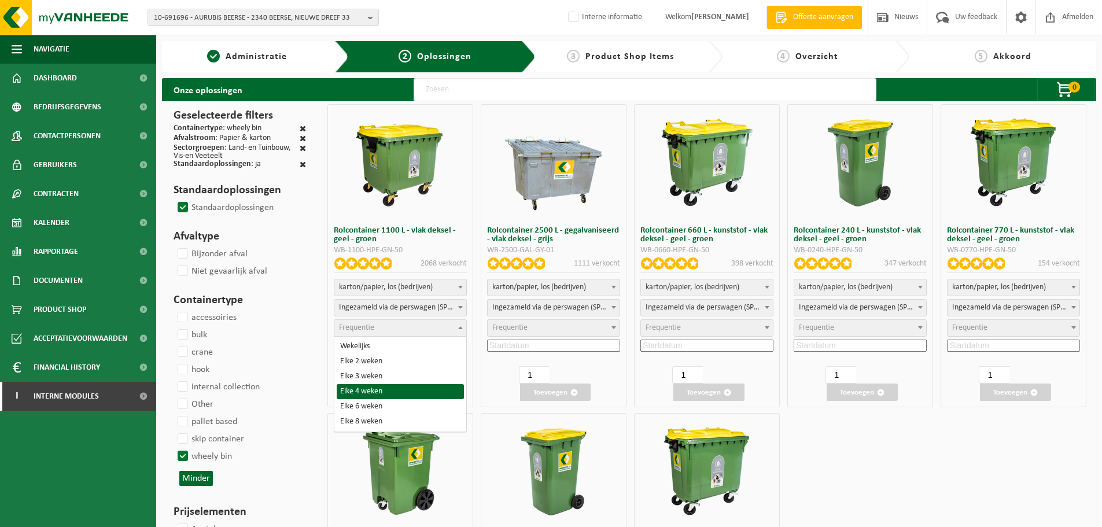
select select "15"
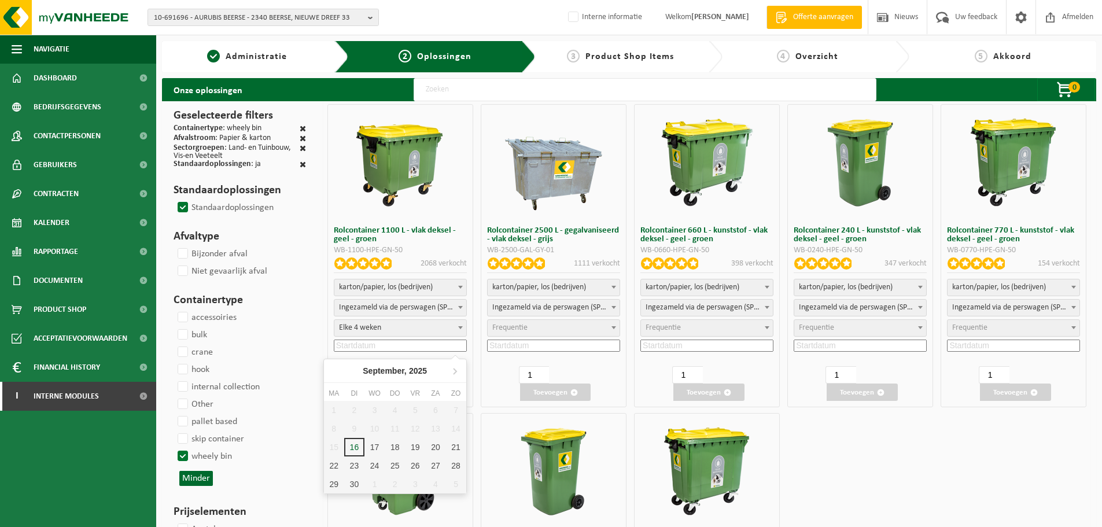
click at [378, 342] on input at bounding box center [400, 346] width 133 height 12
click at [402, 447] on div "18" at bounding box center [395, 447] width 20 height 19
type input "2025-09-18"
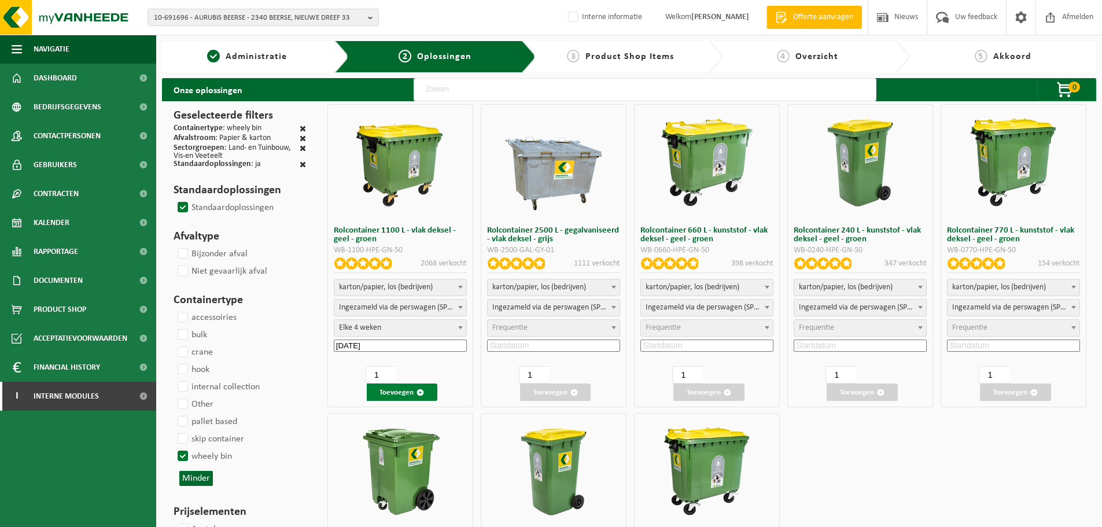
click at [392, 388] on button "Toevoegen" at bounding box center [402, 392] width 71 height 17
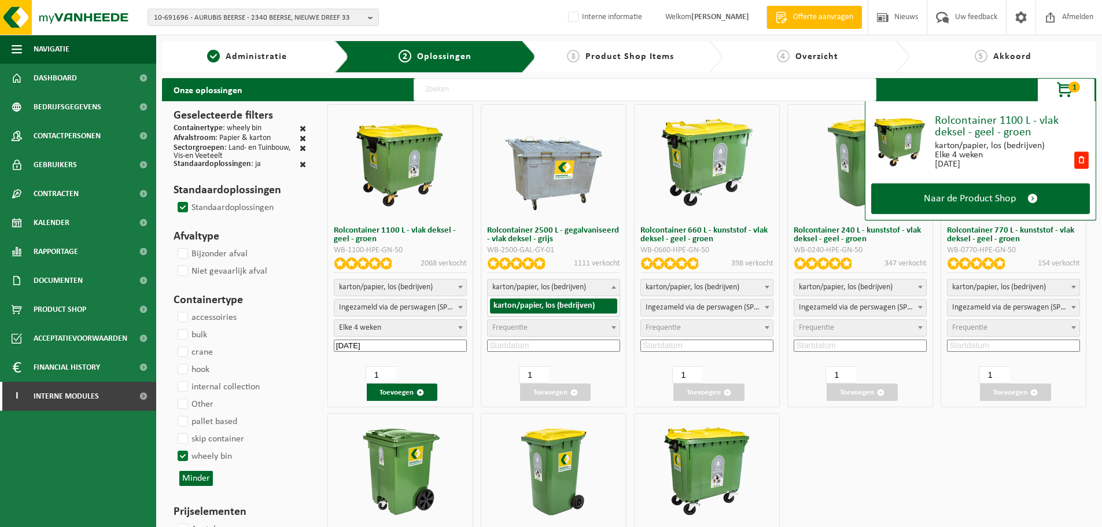
click at [592, 282] on span "karton/papier, los (bedrijven)" at bounding box center [554, 287] width 132 height 16
select select
click at [303, 137] on span at bounding box center [303, 138] width 6 height 8
checkbox input "false"
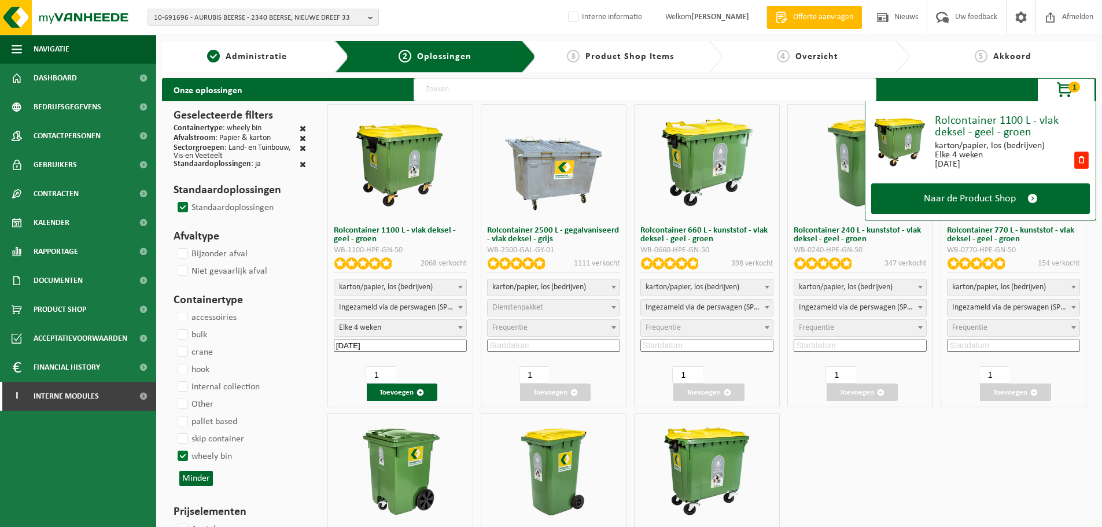
select select "2"
select select
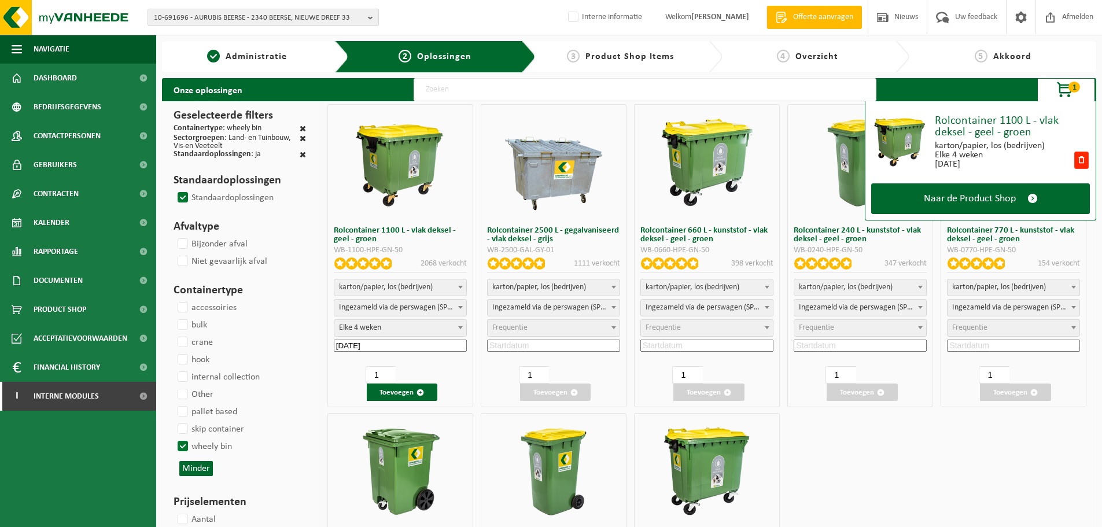
select select
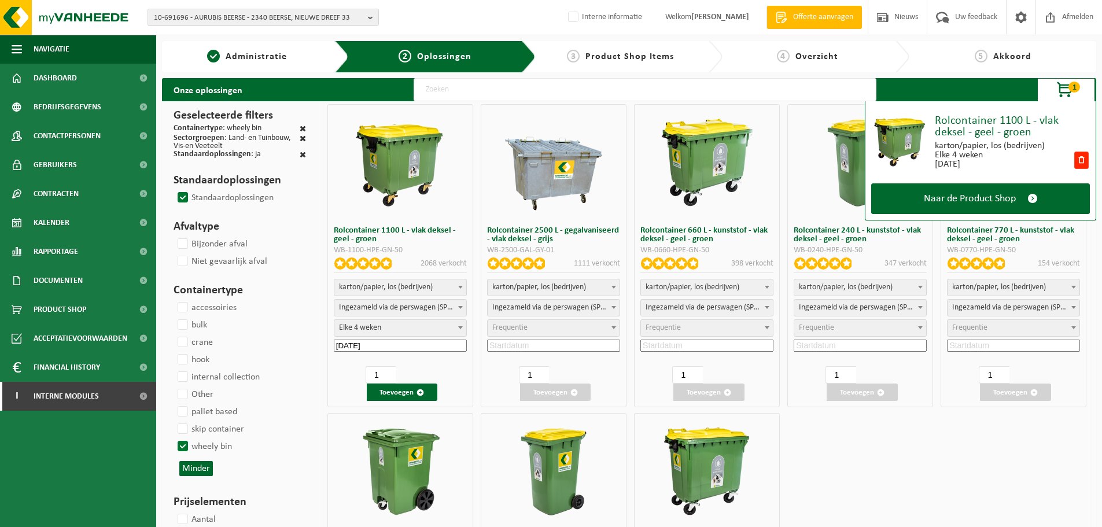
select select
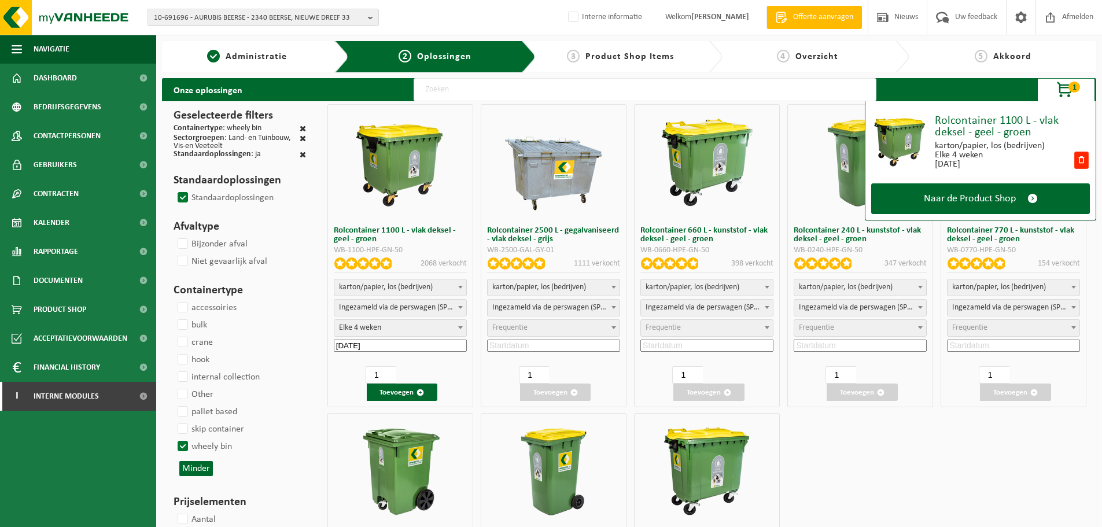
select select
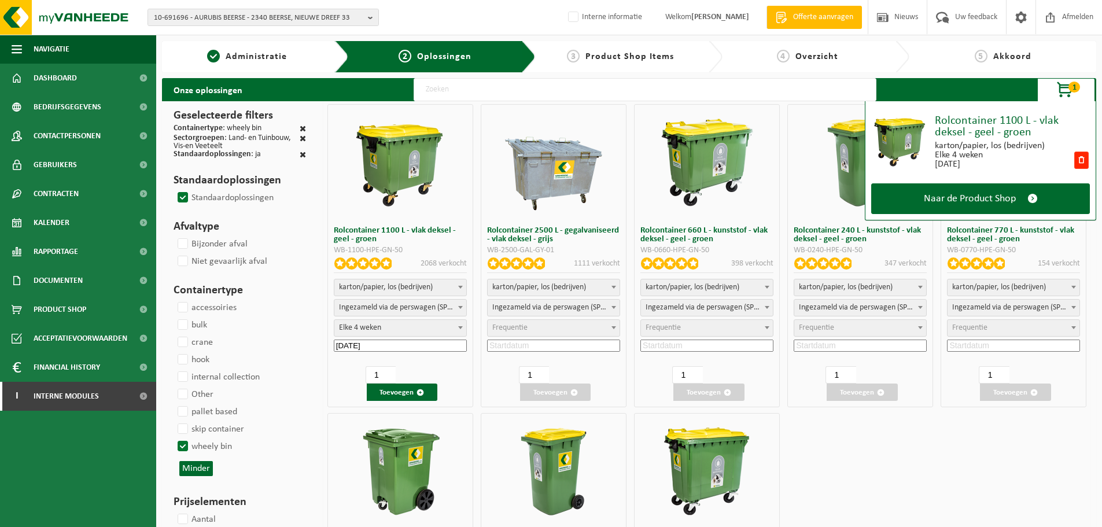
select select
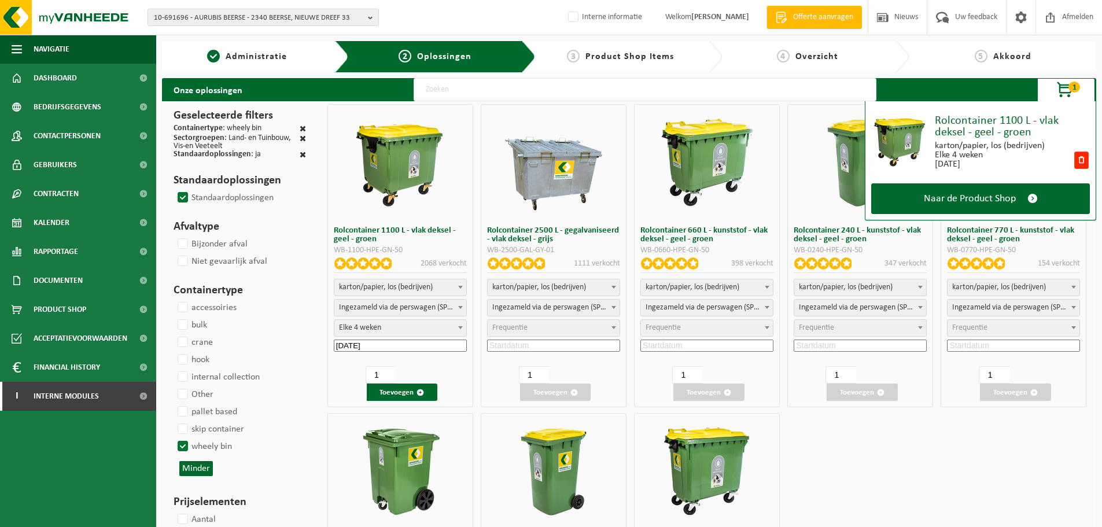
select select
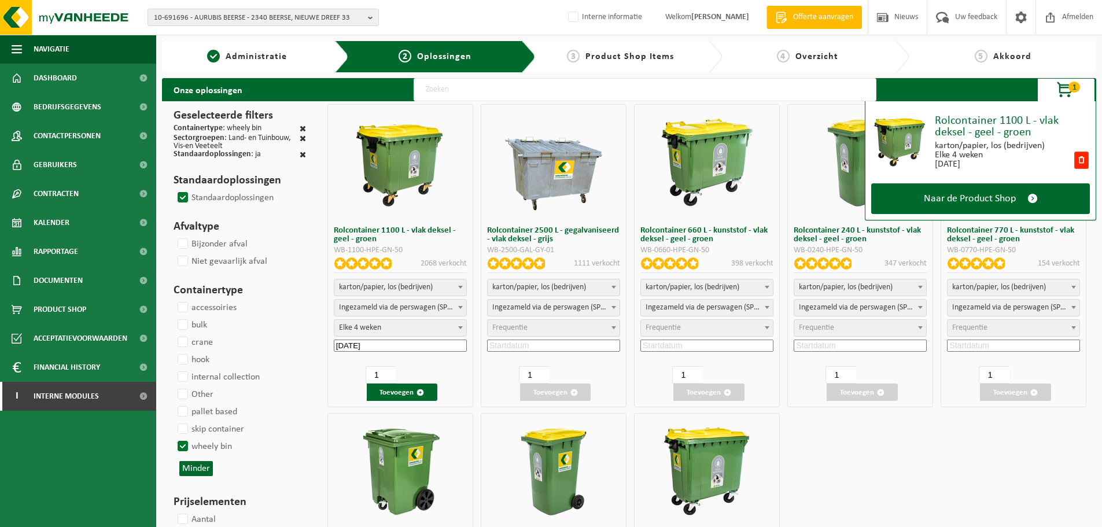
select select
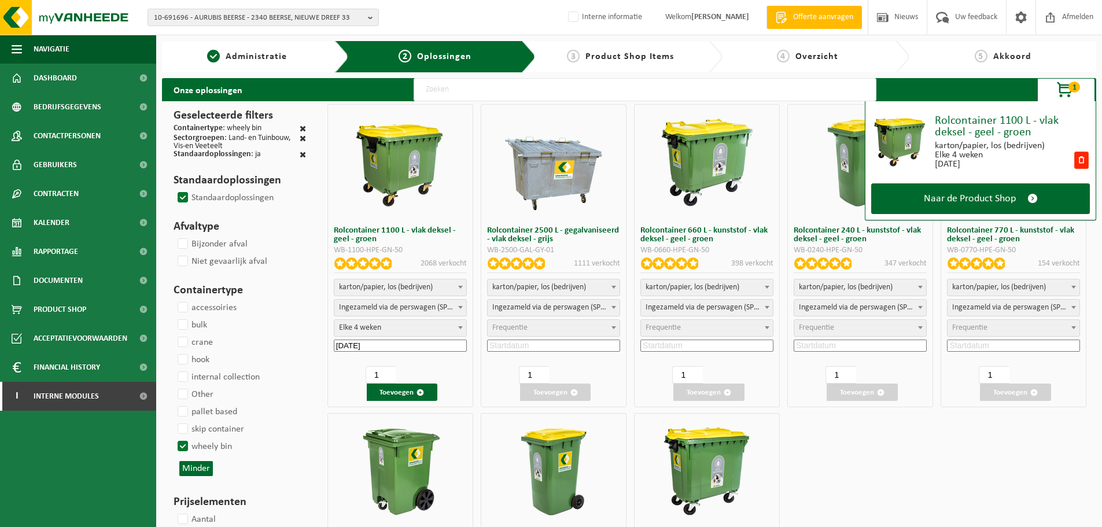
select select
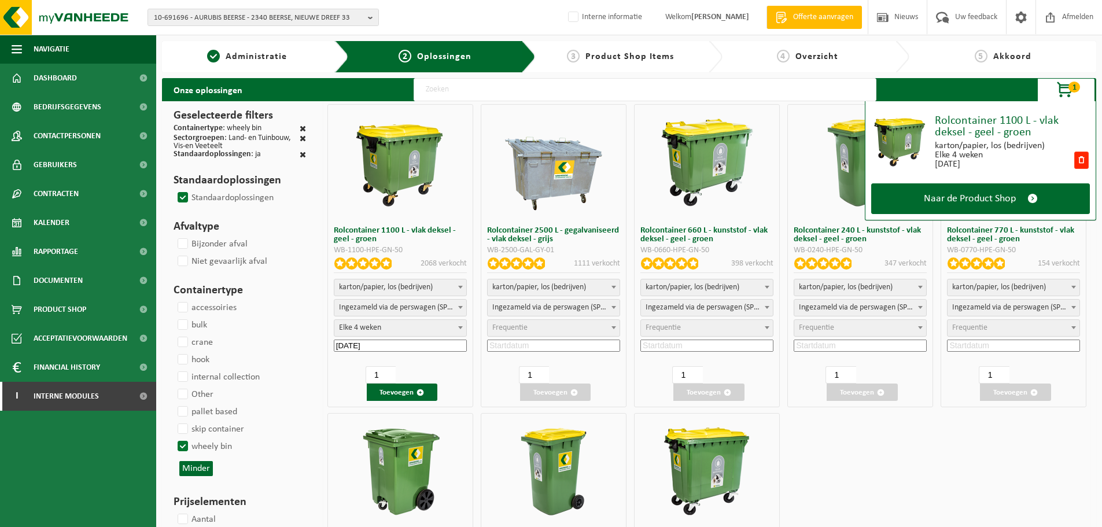
select select
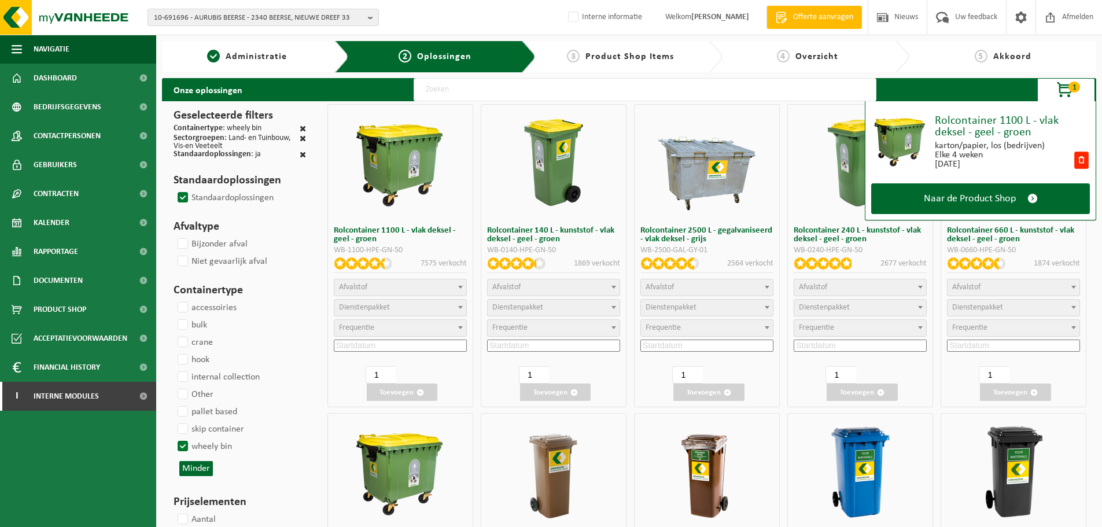
select select "25"
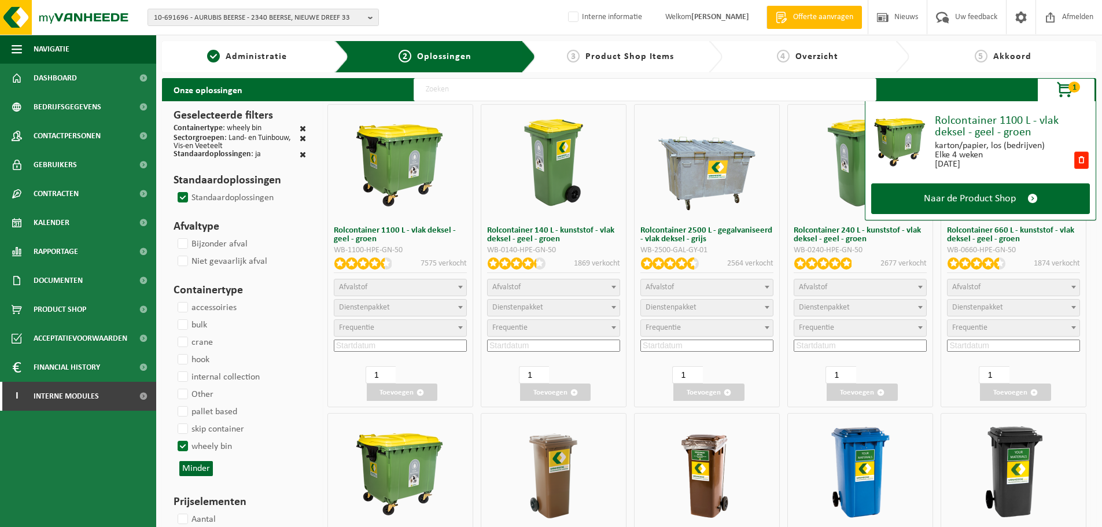
select select "25"
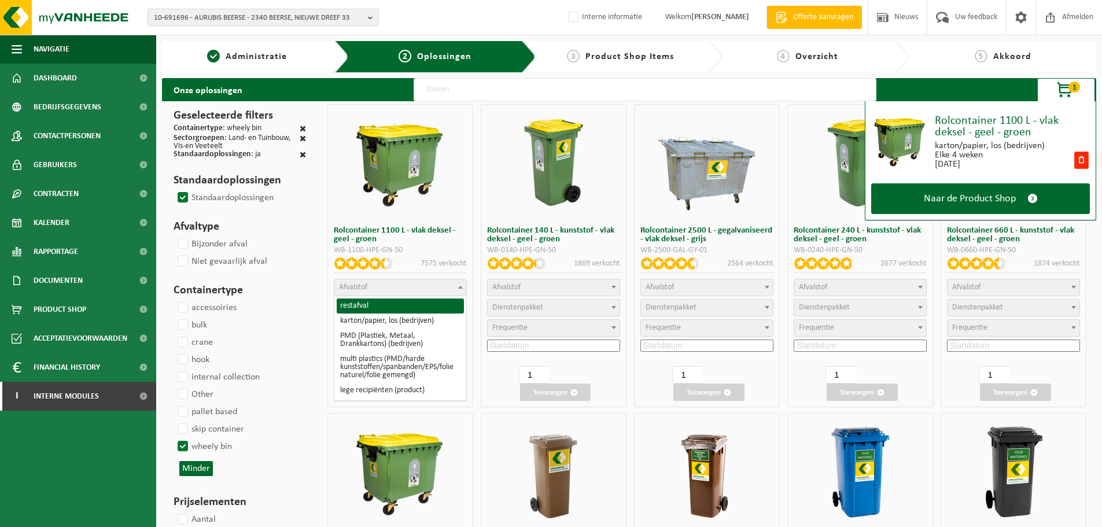
click at [443, 284] on span "Afvalstof" at bounding box center [400, 287] width 132 height 16
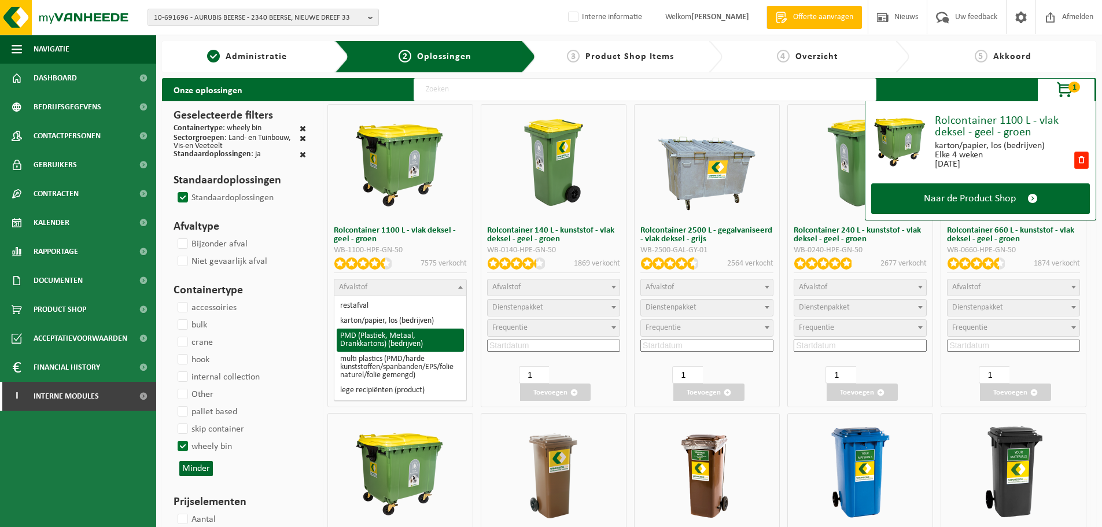
select select "964"
select select
select select "2"
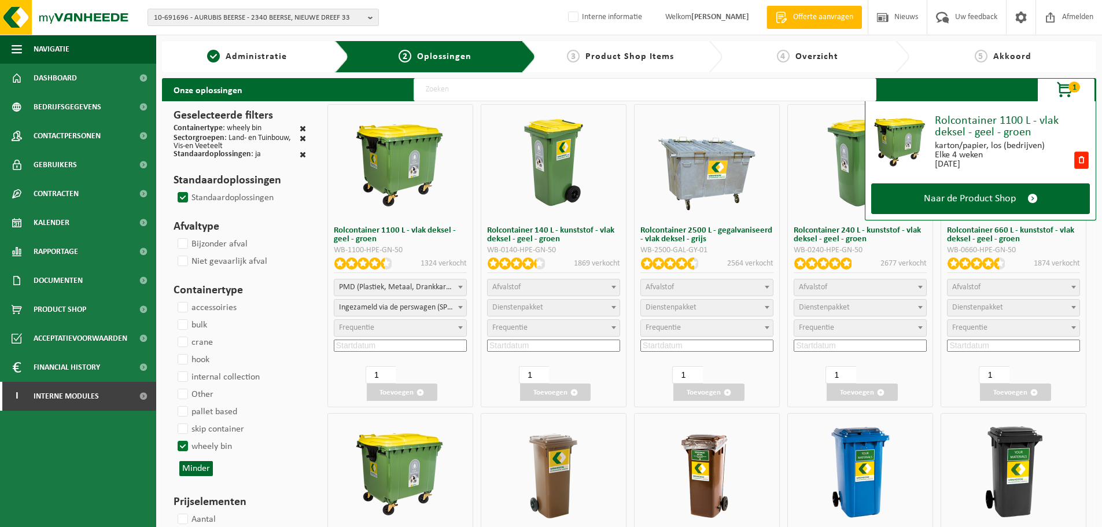
click at [443, 325] on span "Frequentie" at bounding box center [400, 328] width 132 height 16
select select "22"
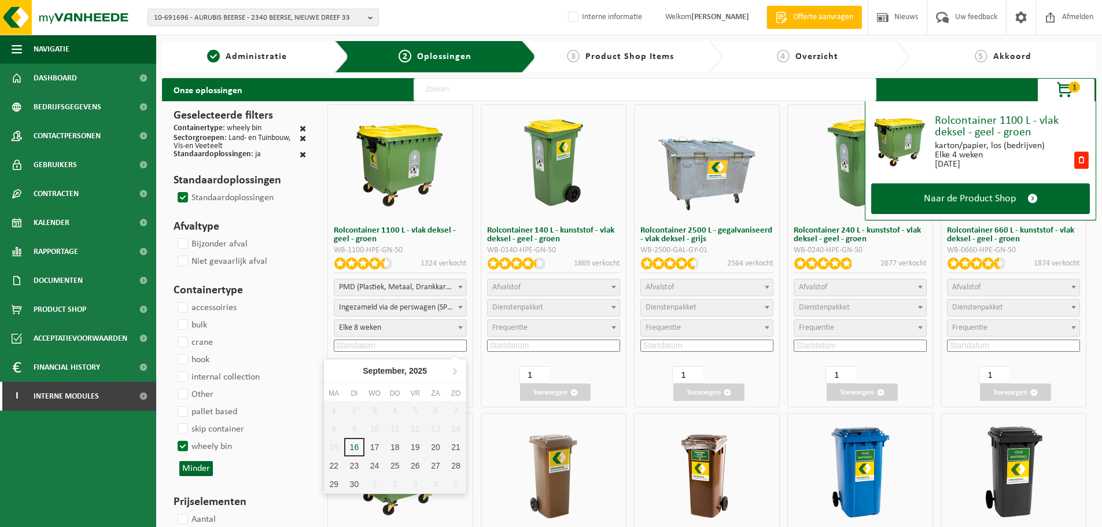
click at [367, 349] on input at bounding box center [400, 346] width 133 height 12
click at [377, 450] on div "17" at bounding box center [375, 447] width 20 height 19
type input "2025-09-17"
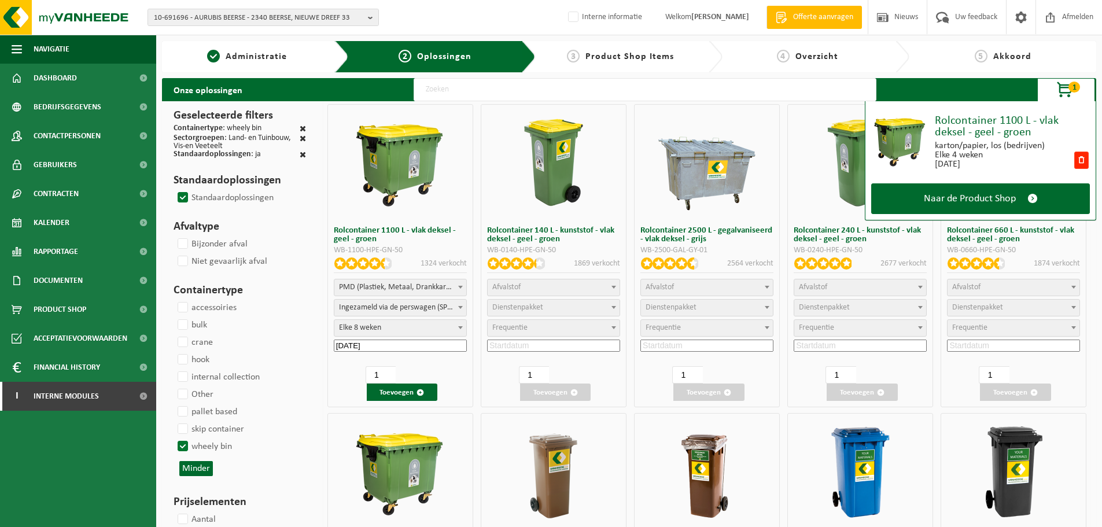
click at [411, 383] on div "1 Toevoegen" at bounding box center [416, 383] width 101 height 35
click at [411, 381] on div "1 Toevoegen" at bounding box center [416, 383] width 101 height 35
click at [414, 388] on button "Toevoegen" at bounding box center [402, 392] width 71 height 17
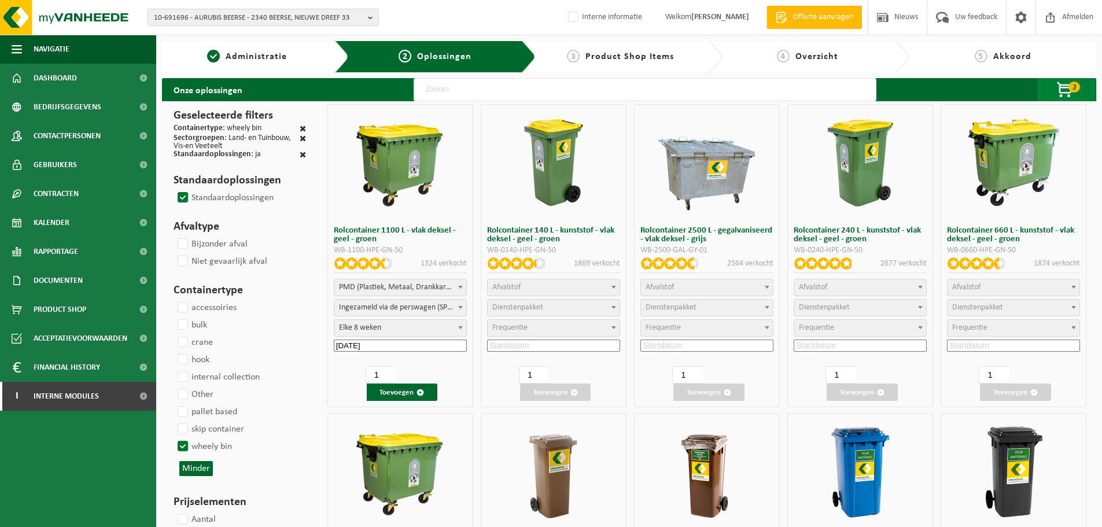
click at [1060, 87] on span "button" at bounding box center [1066, 90] width 58 height 23
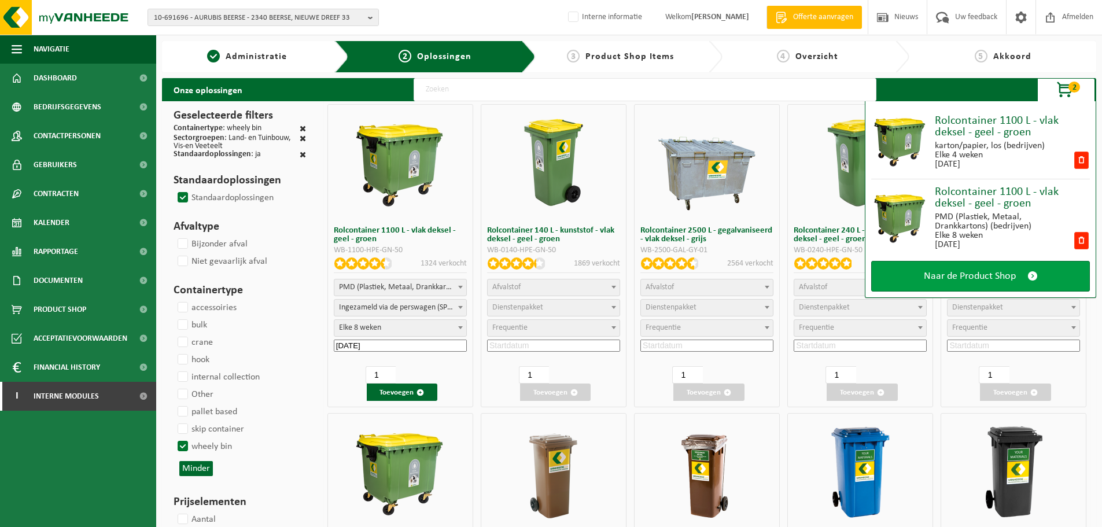
click at [1007, 274] on span "Naar de Product Shop" at bounding box center [970, 276] width 92 height 12
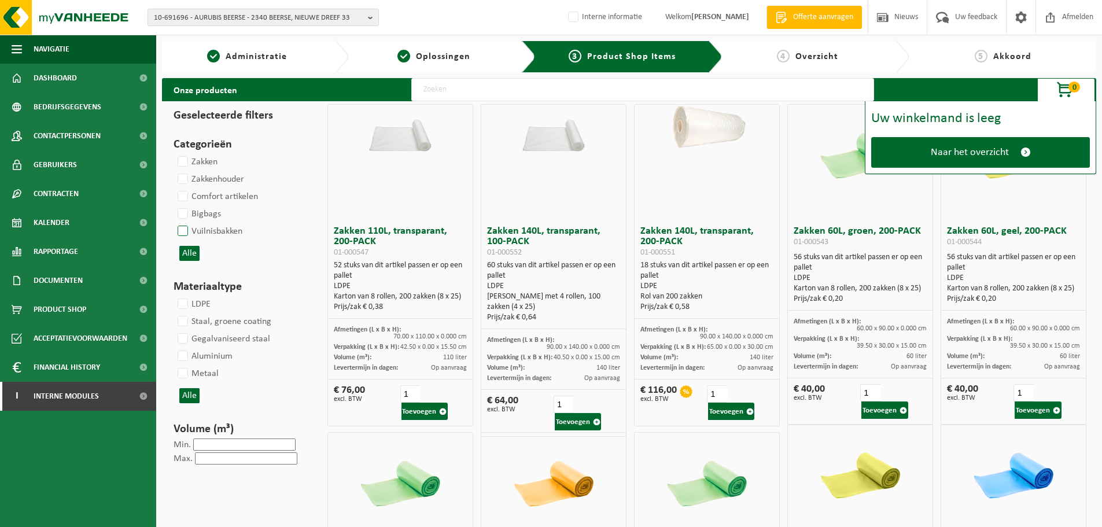
click at [186, 234] on label "Vuilnisbakken" at bounding box center [208, 231] width 67 height 17
click at [174, 223] on input "Vuilnisbakken" at bounding box center [173, 222] width 1 height 1
checkbox input "true"
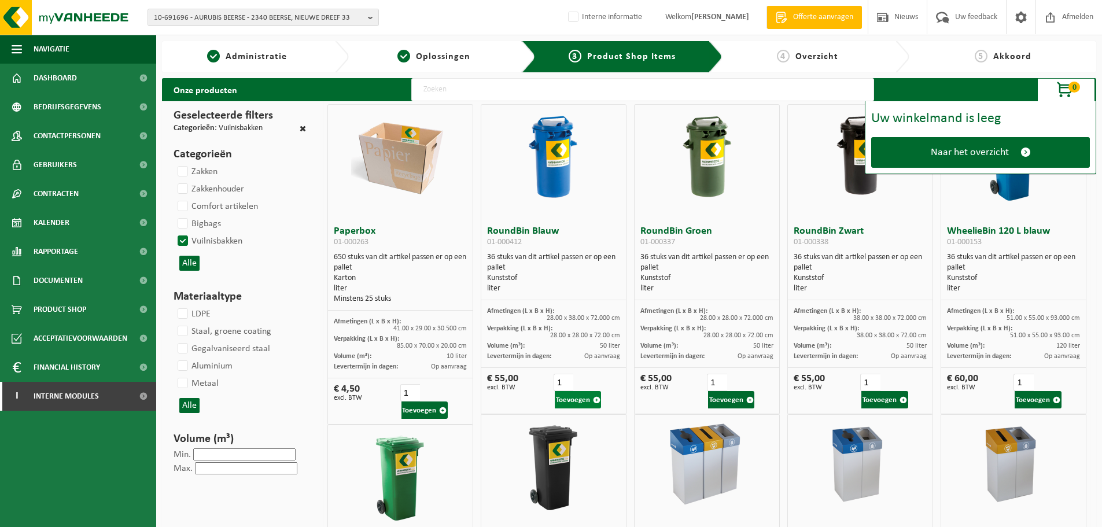
click at [577, 397] on button "Toevoegen" at bounding box center [578, 399] width 46 height 17
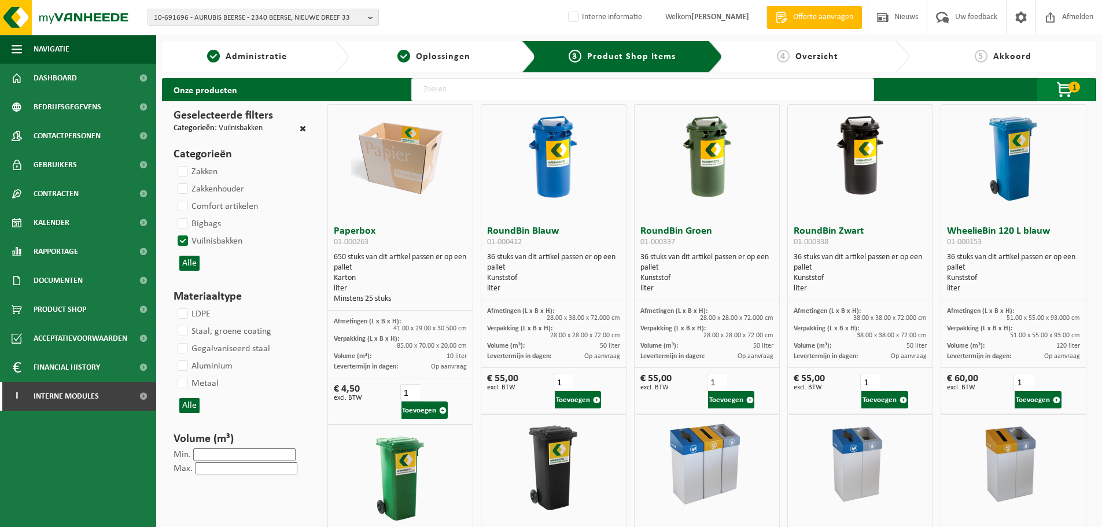
click at [1058, 87] on span "button" at bounding box center [1066, 90] width 58 height 23
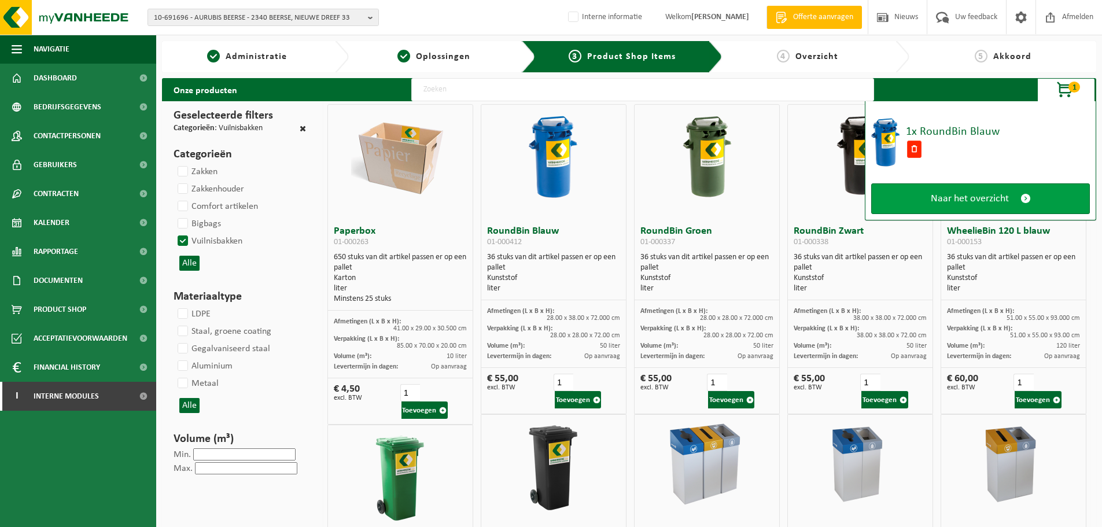
click at [1004, 202] on span "Naar het overzicht" at bounding box center [970, 199] width 78 height 12
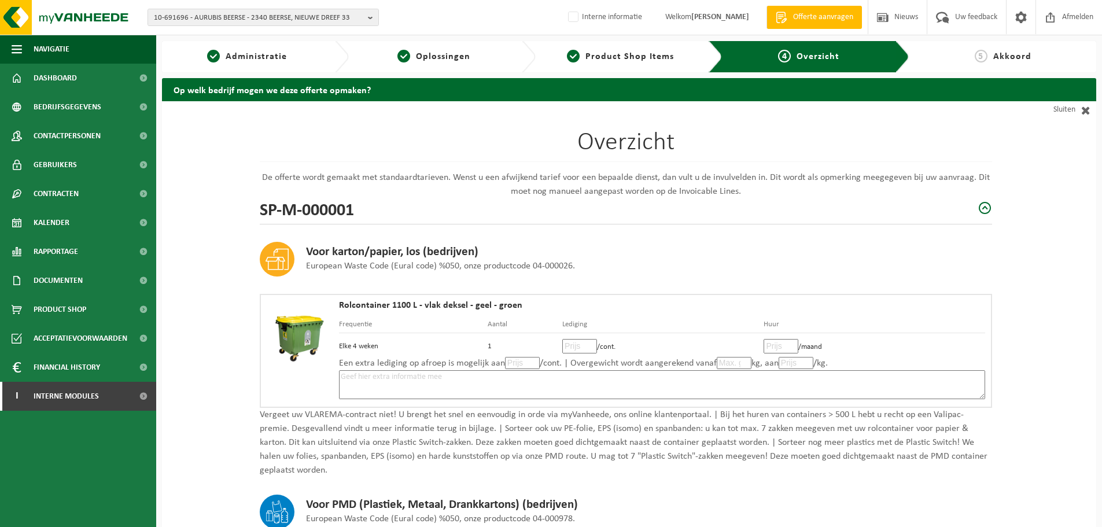
click at [820, 160] on h1 "Overzicht" at bounding box center [626, 146] width 733 height 32
